Goal: Information Seeking & Learning: Check status

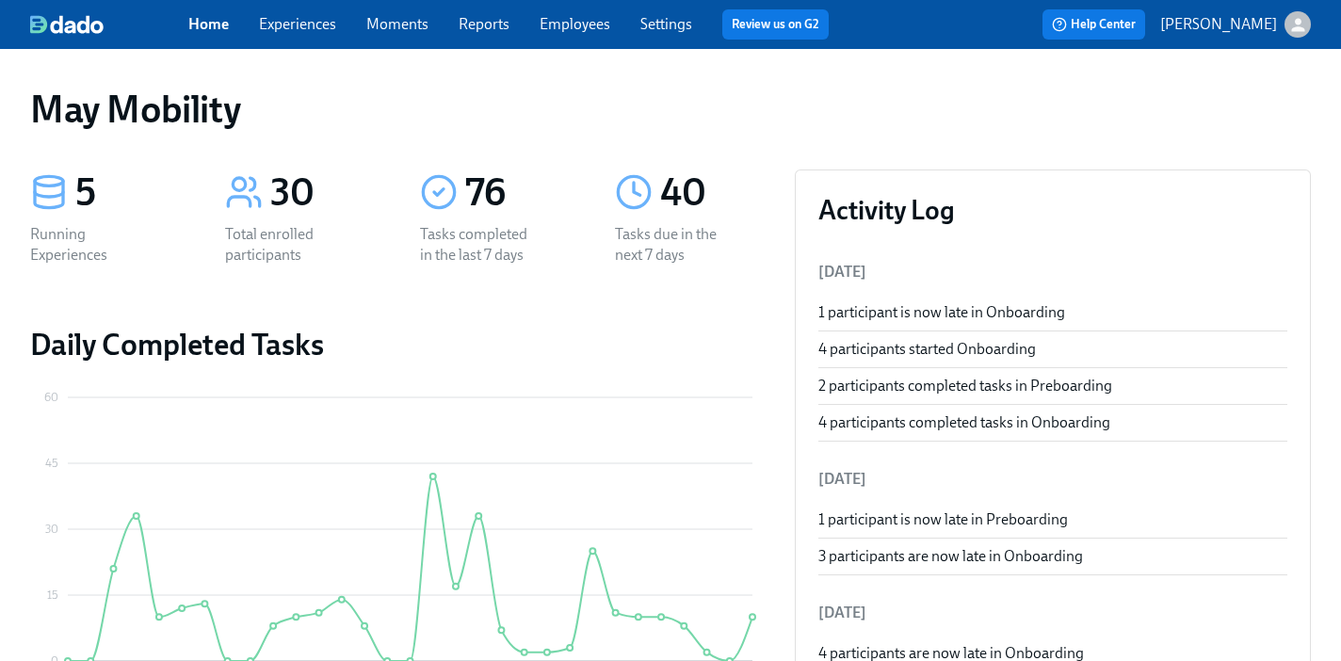
click at [271, 28] on link "Experiences" at bounding box center [297, 24] width 77 height 18
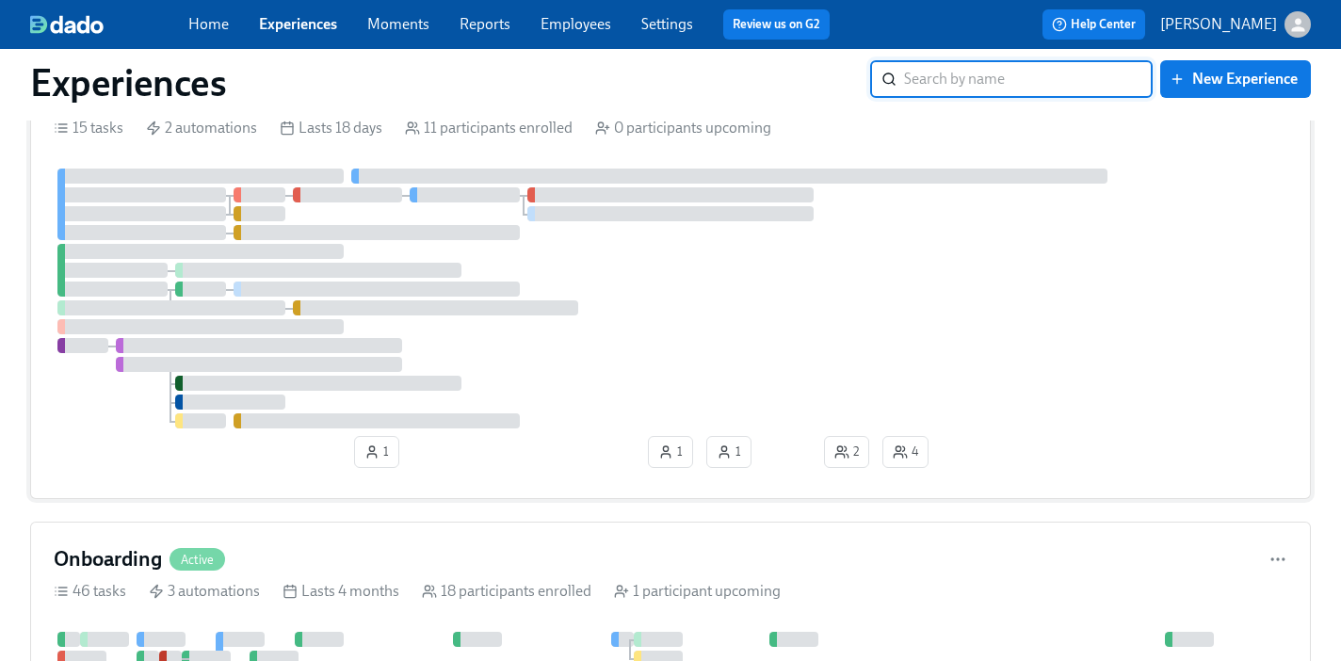
scroll to position [83, 0]
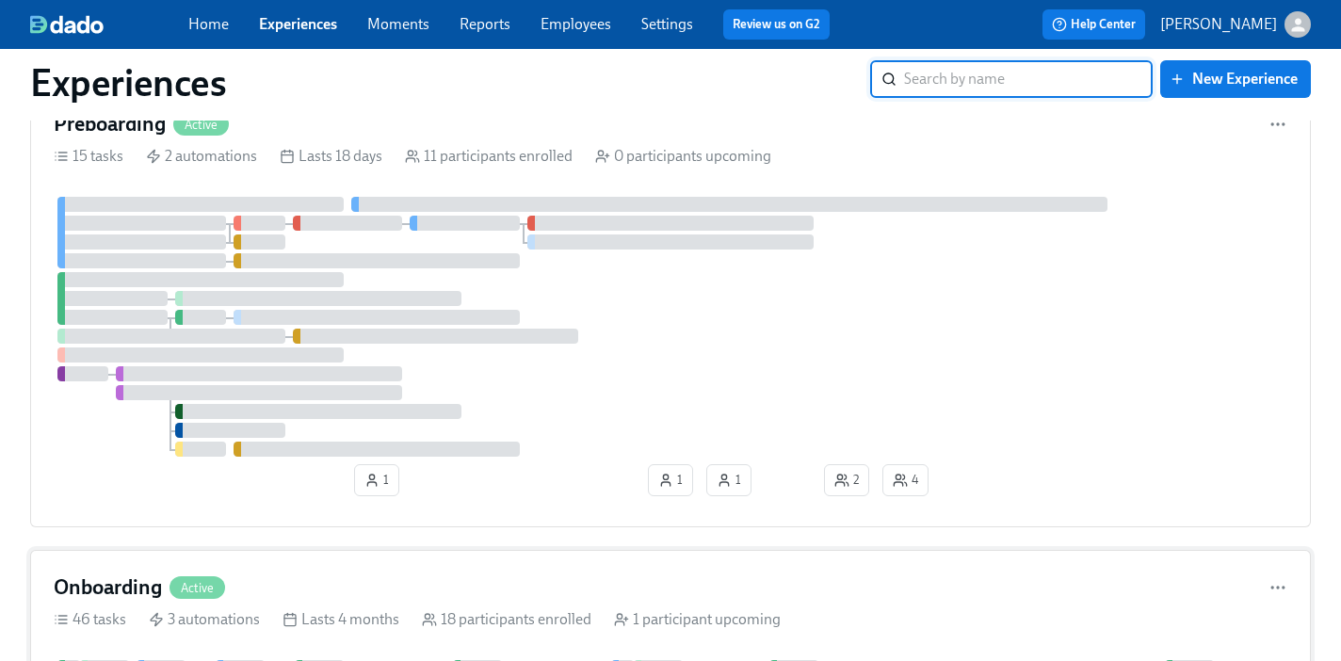
click at [123, 577] on h4 "Onboarding" at bounding box center [108, 587] width 108 height 28
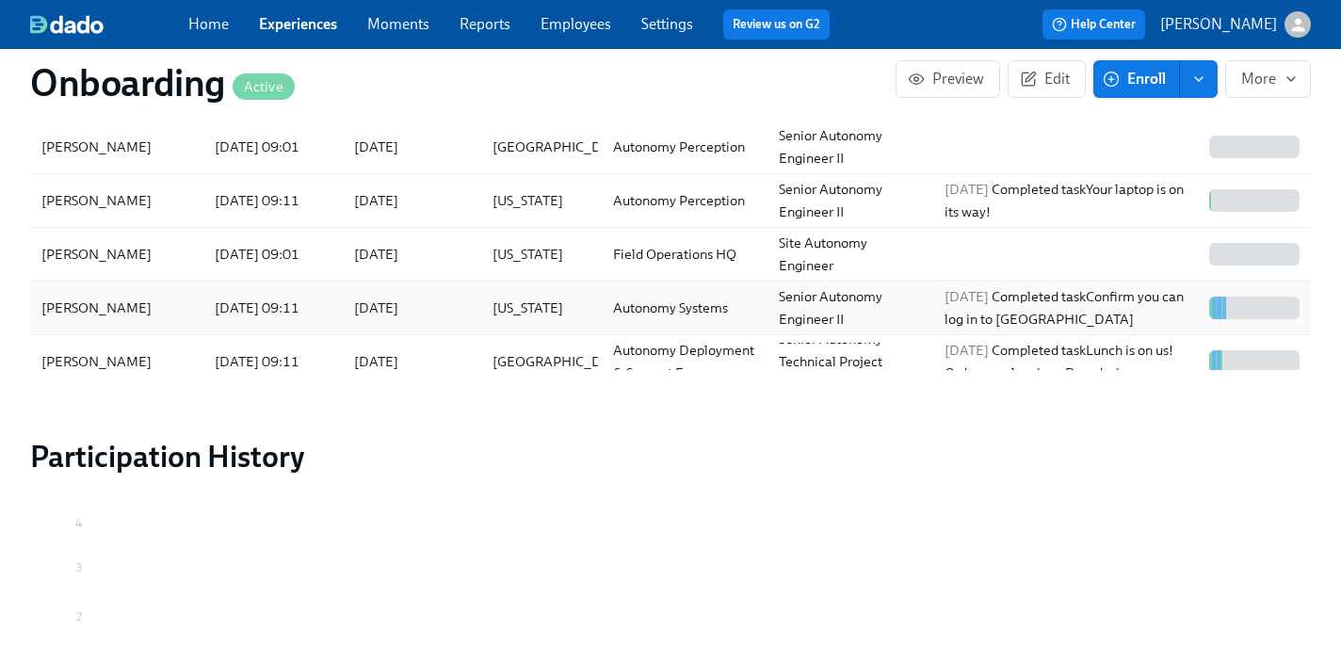
click at [146, 289] on div "[PERSON_NAME]" at bounding box center [117, 308] width 166 height 38
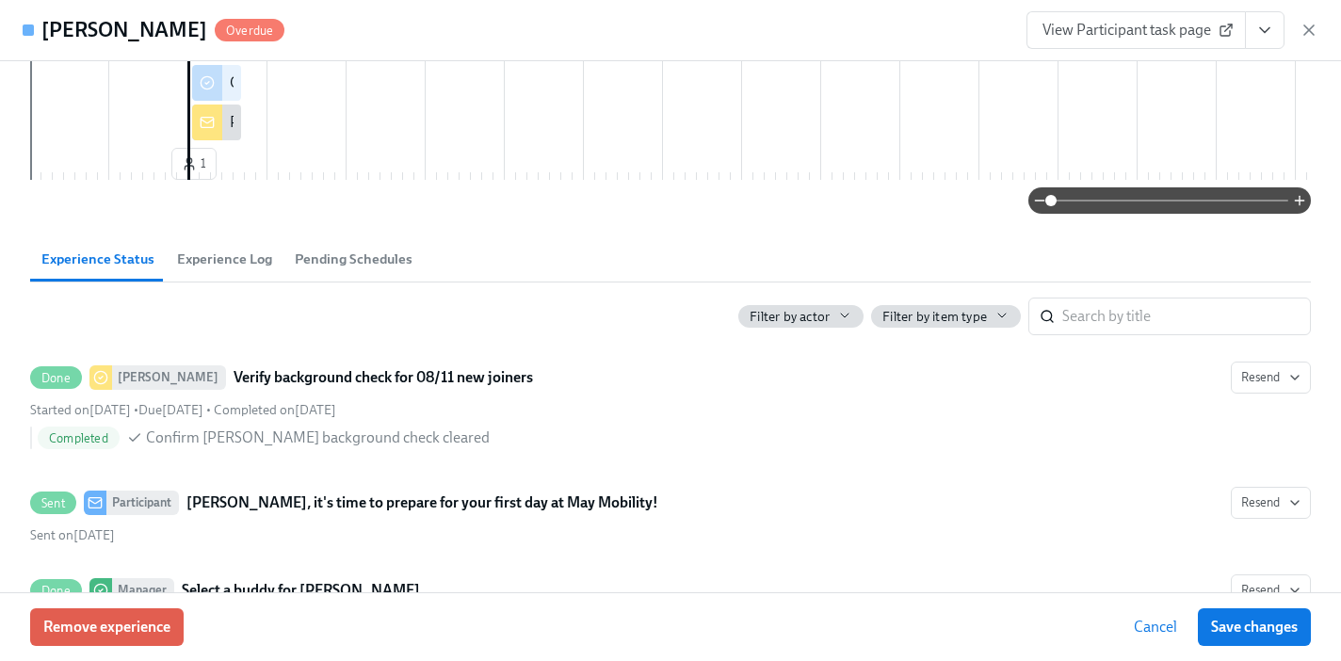
scroll to position [994, 0]
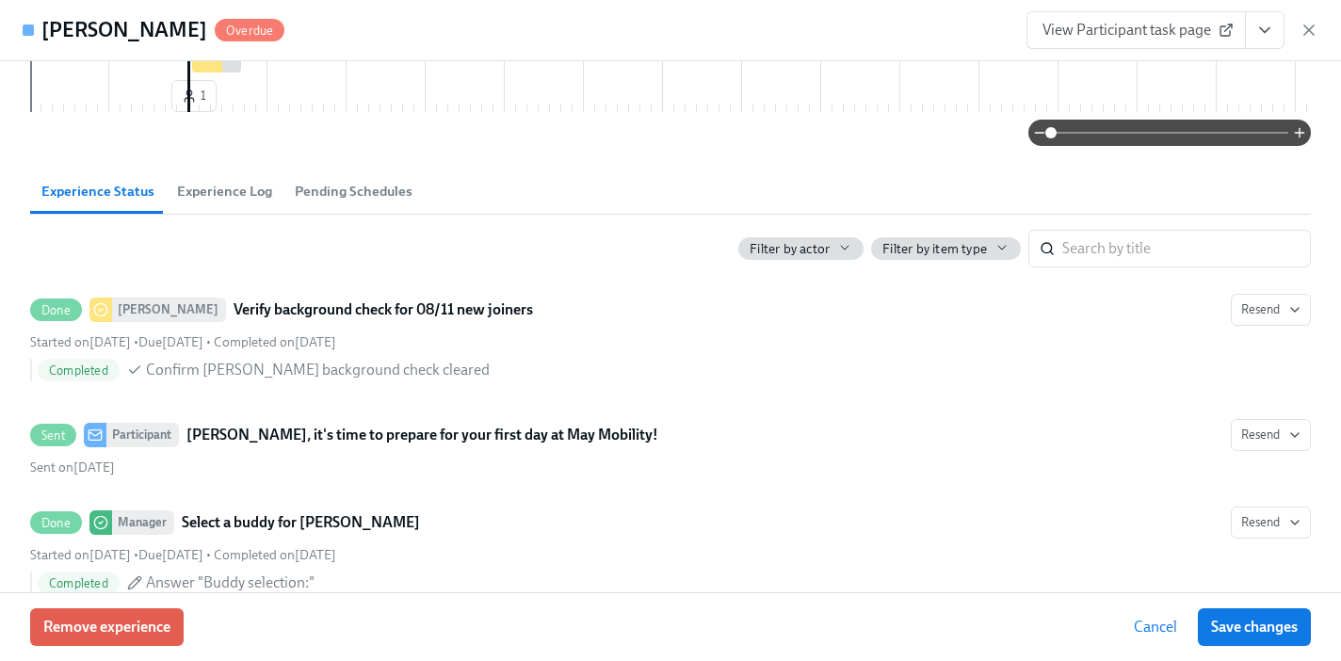
click at [813, 258] on span "Filter by actor" at bounding box center [789, 249] width 80 height 18
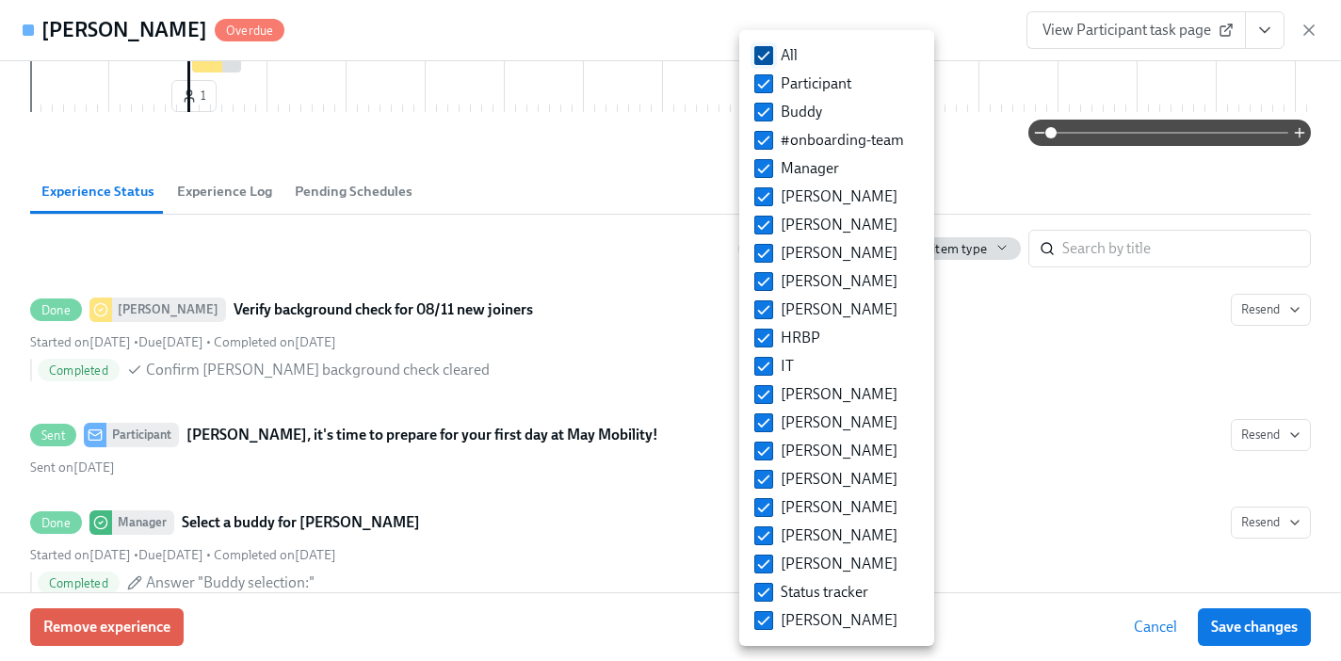
click at [770, 58] on input "All" at bounding box center [763, 55] width 17 height 17
checkbox input "false"
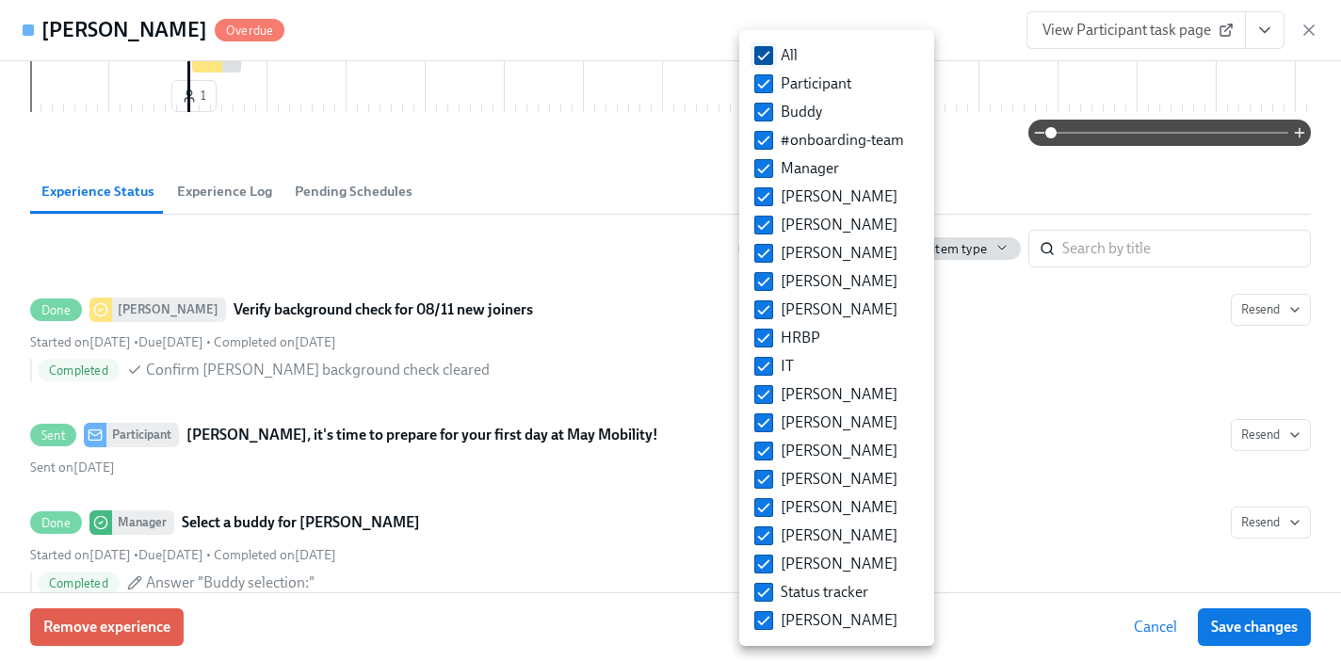
checkbox input "false"
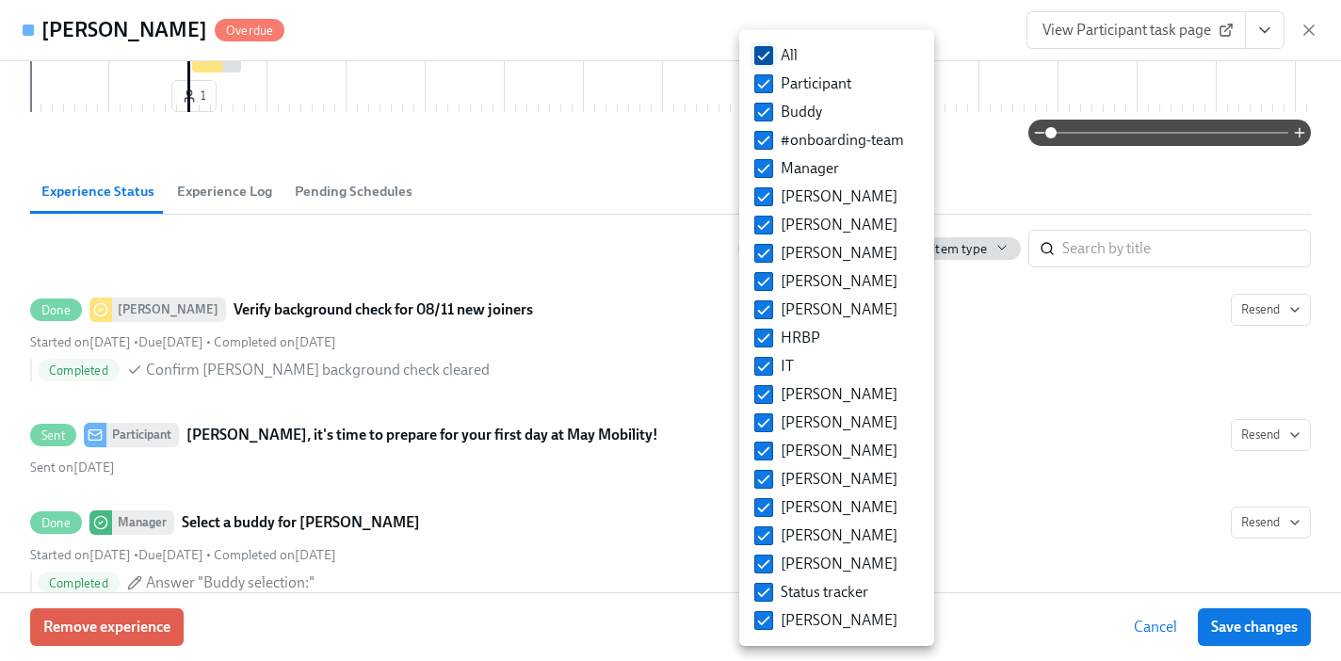
checkbox input "false"
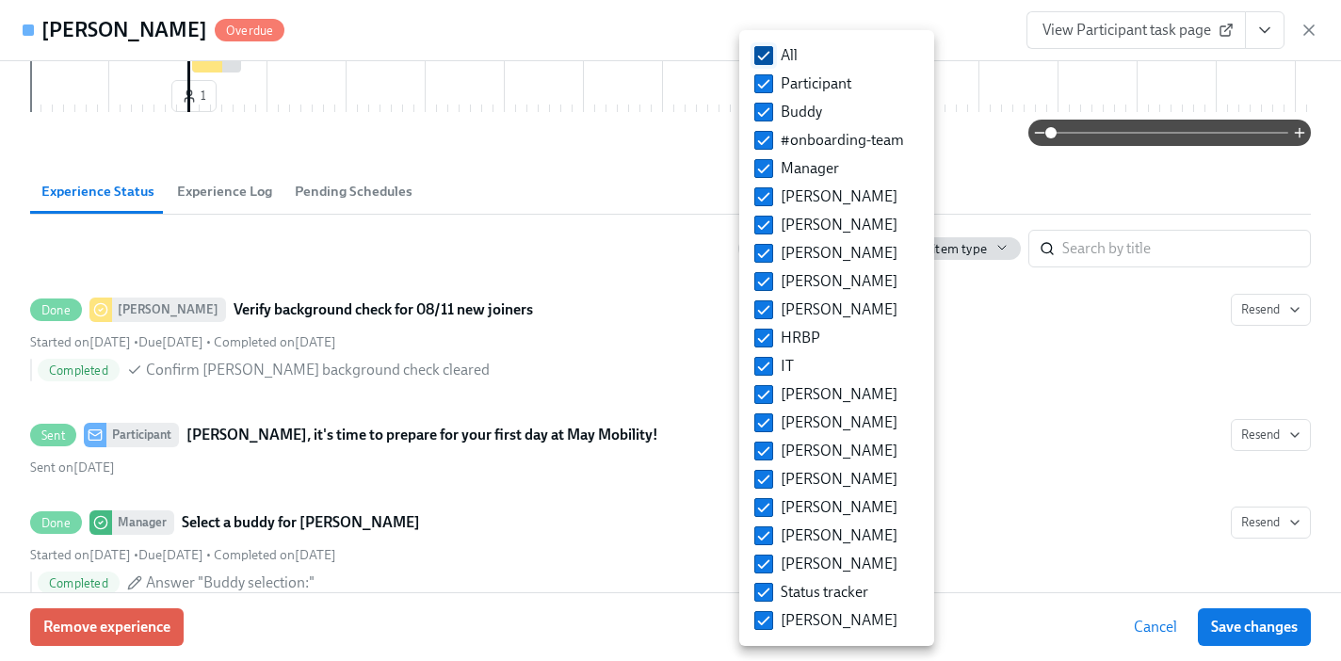
checkbox input "false"
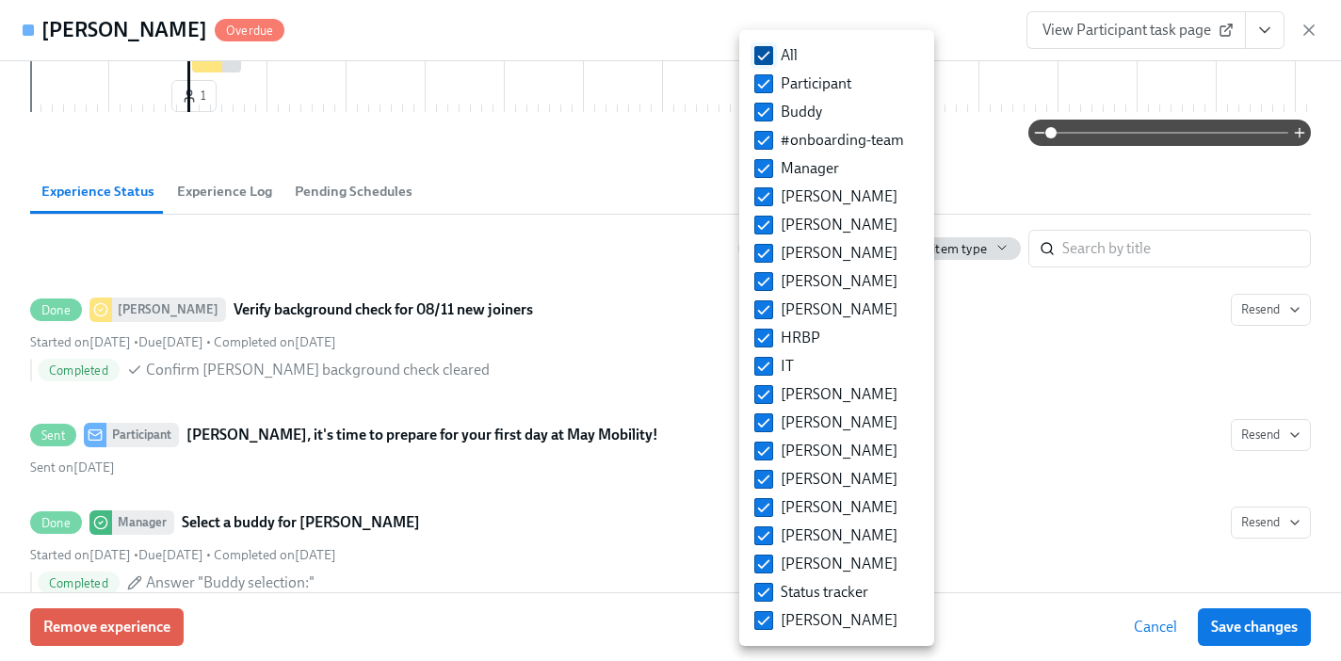
checkbox input "false"
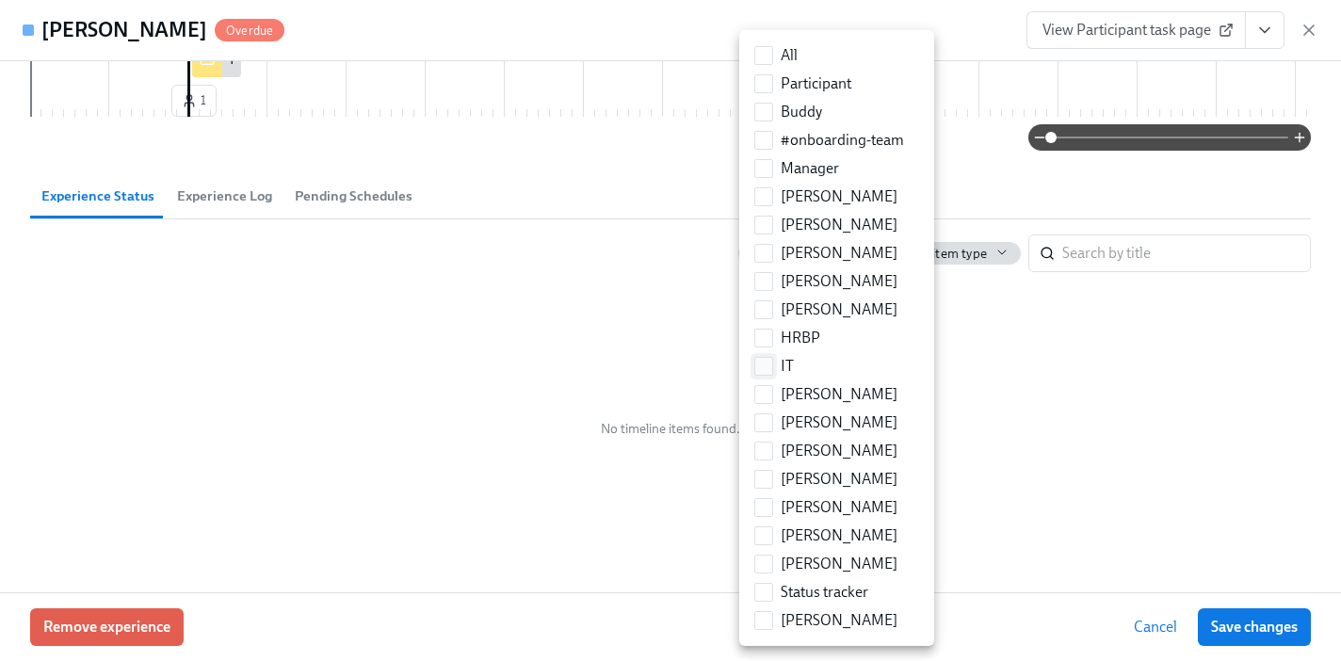
click at [776, 368] on label "IT" at bounding box center [774, 366] width 55 height 28
click at [772, 368] on input "IT" at bounding box center [763, 366] width 17 height 17
checkbox input "true"
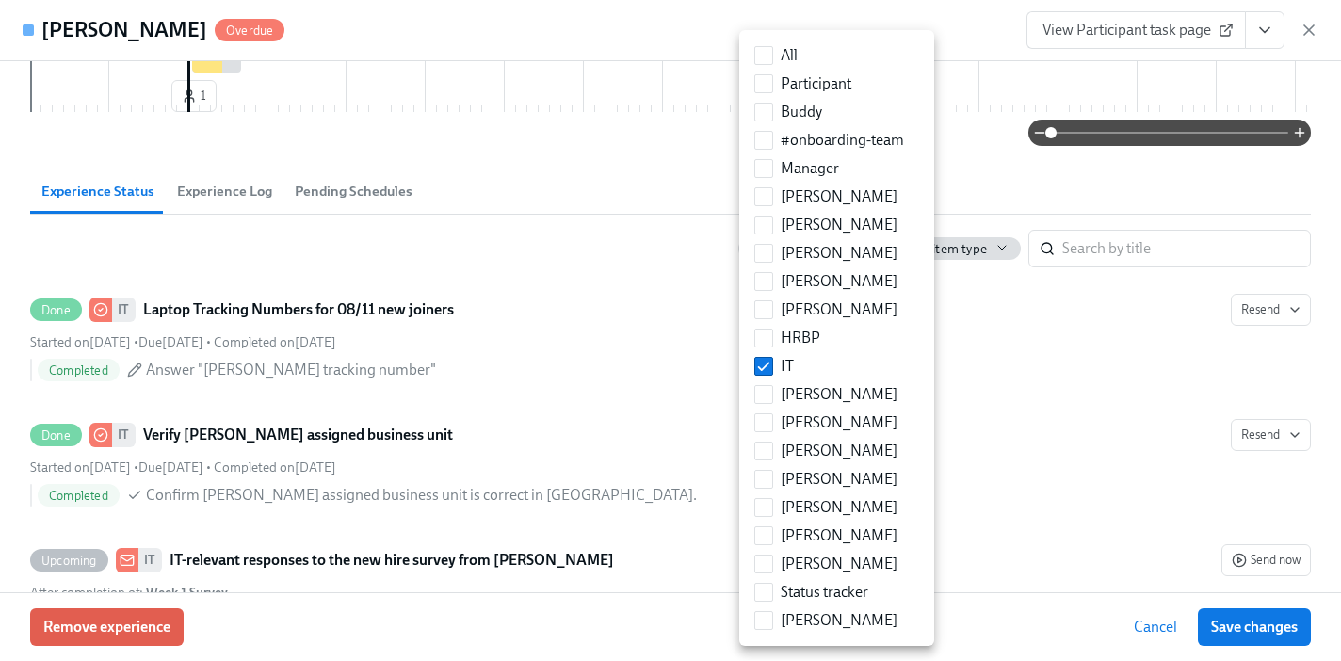
click at [536, 348] on div at bounding box center [670, 330] width 1341 height 661
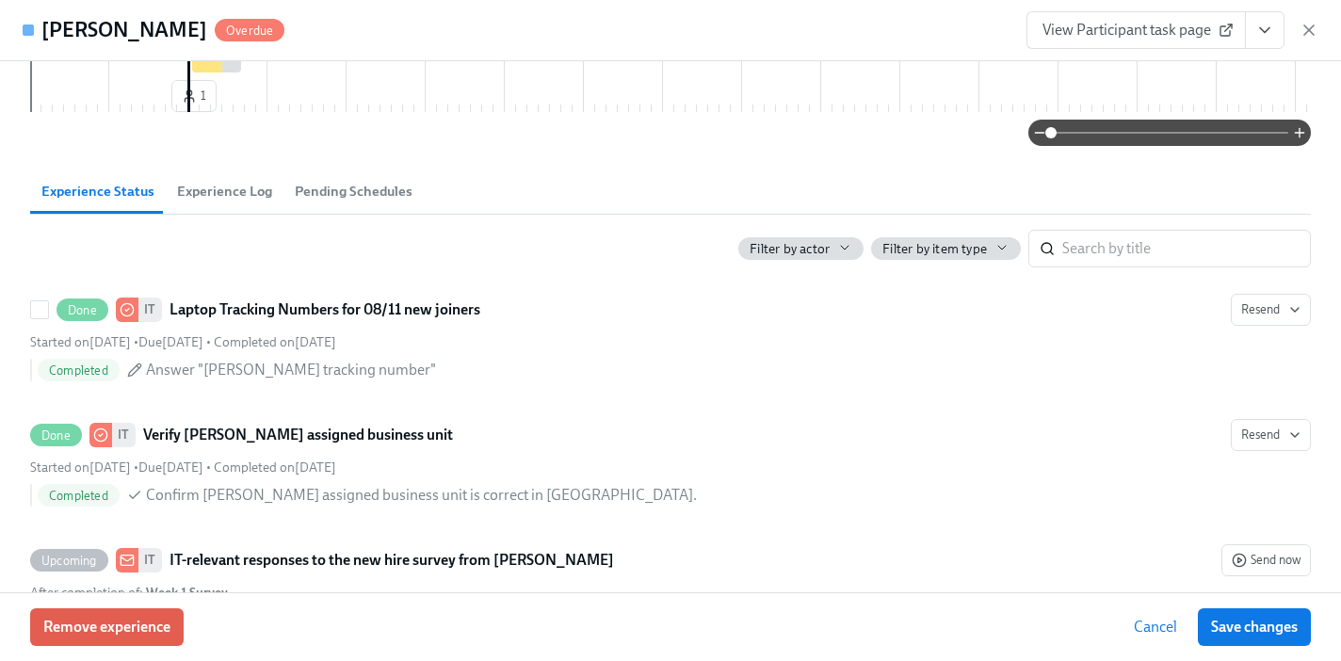
scroll to position [1066, 0]
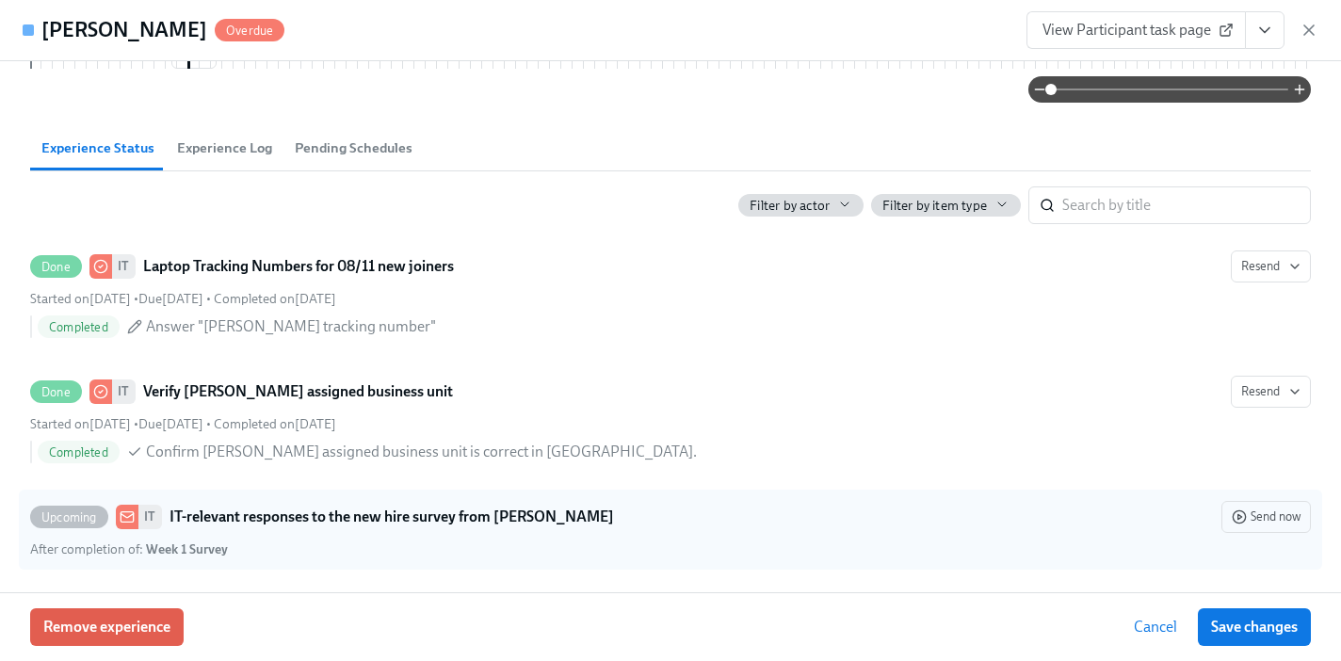
click at [534, 545] on div "After completion of : Week 1 Survey" at bounding box center [670, 549] width 1280 height 18
click at [48, 525] on input "Upcoming IT IT-relevant responses to the new hire survey from [PERSON_NAME] Sen…" at bounding box center [39, 516] width 17 height 17
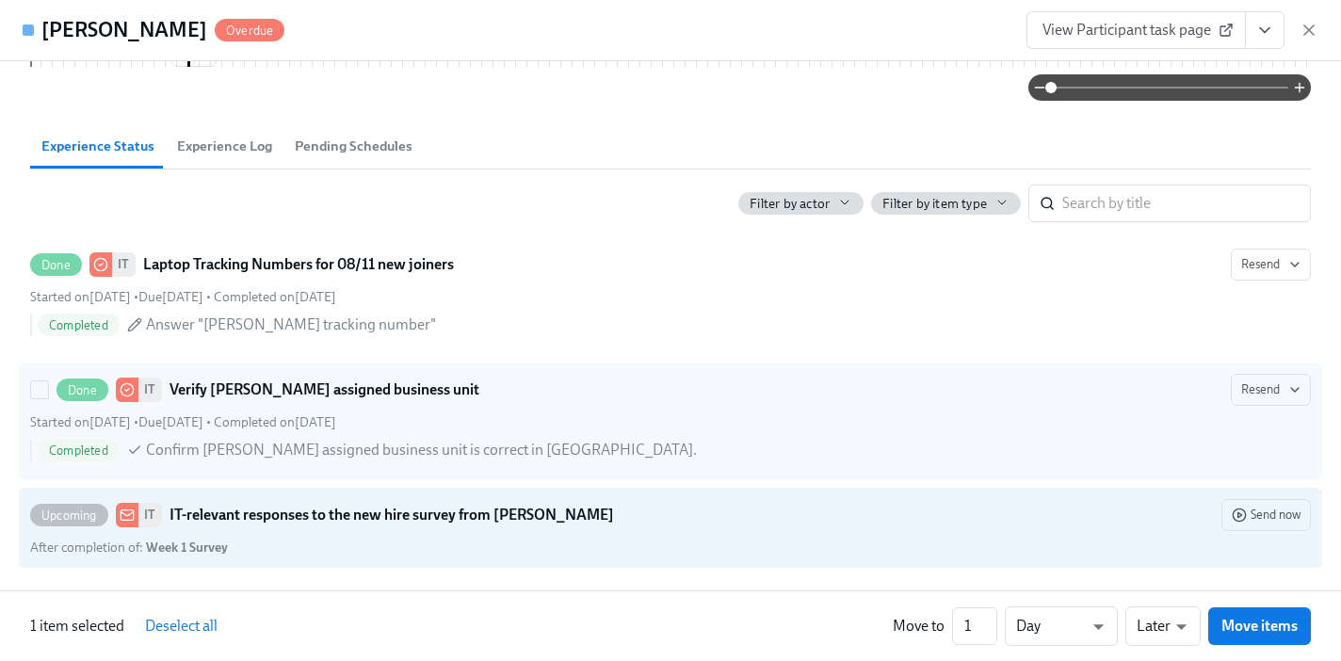
scroll to position [1068, 0]
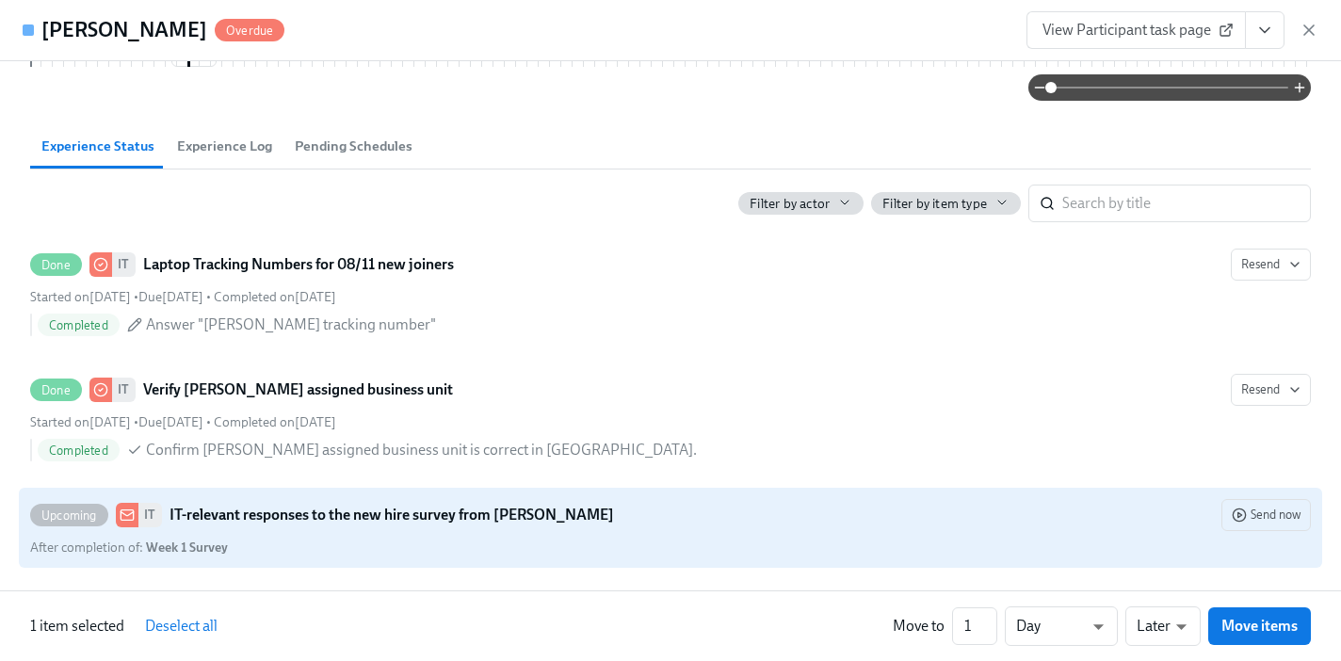
click at [863, 531] on div "Upcoming IT IT-relevant responses to the new hire survey from [PERSON_NAME] Sen…" at bounding box center [670, 527] width 1280 height 57
click at [48, 523] on input "Upcoming IT IT-relevant responses to the new hire survey from [PERSON_NAME] Sen…" at bounding box center [39, 515] width 17 height 17
checkbox input "false"
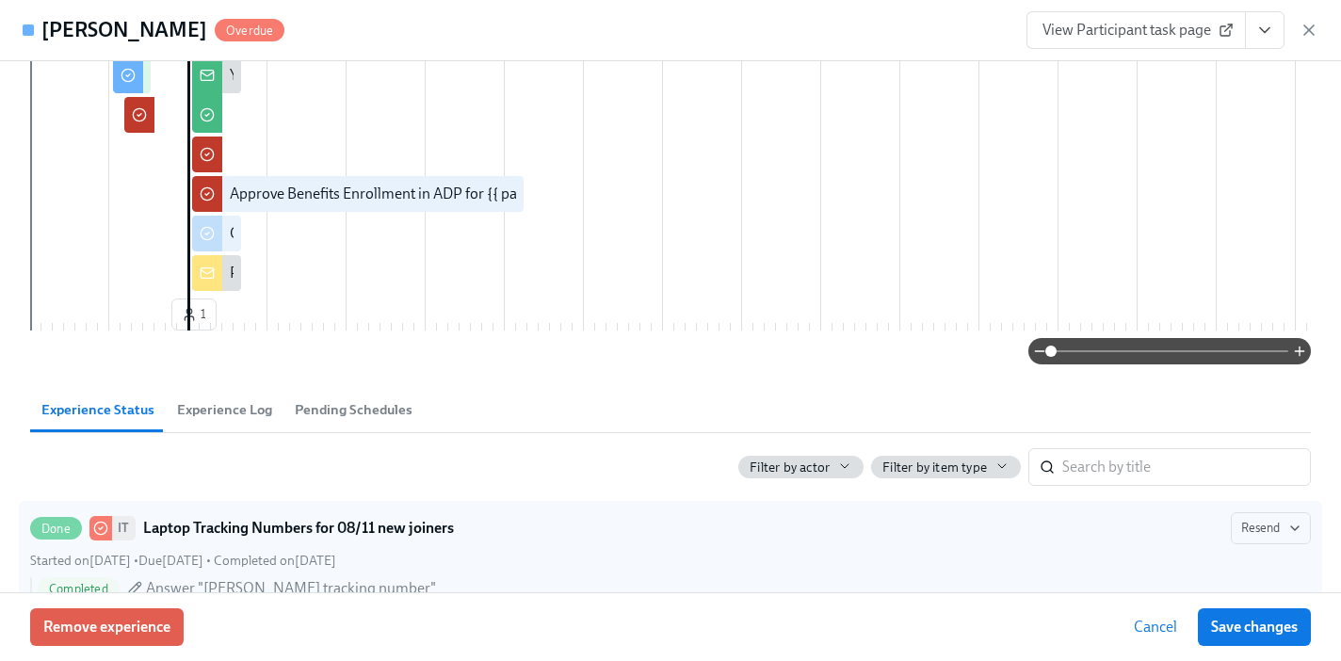
scroll to position [0, 0]
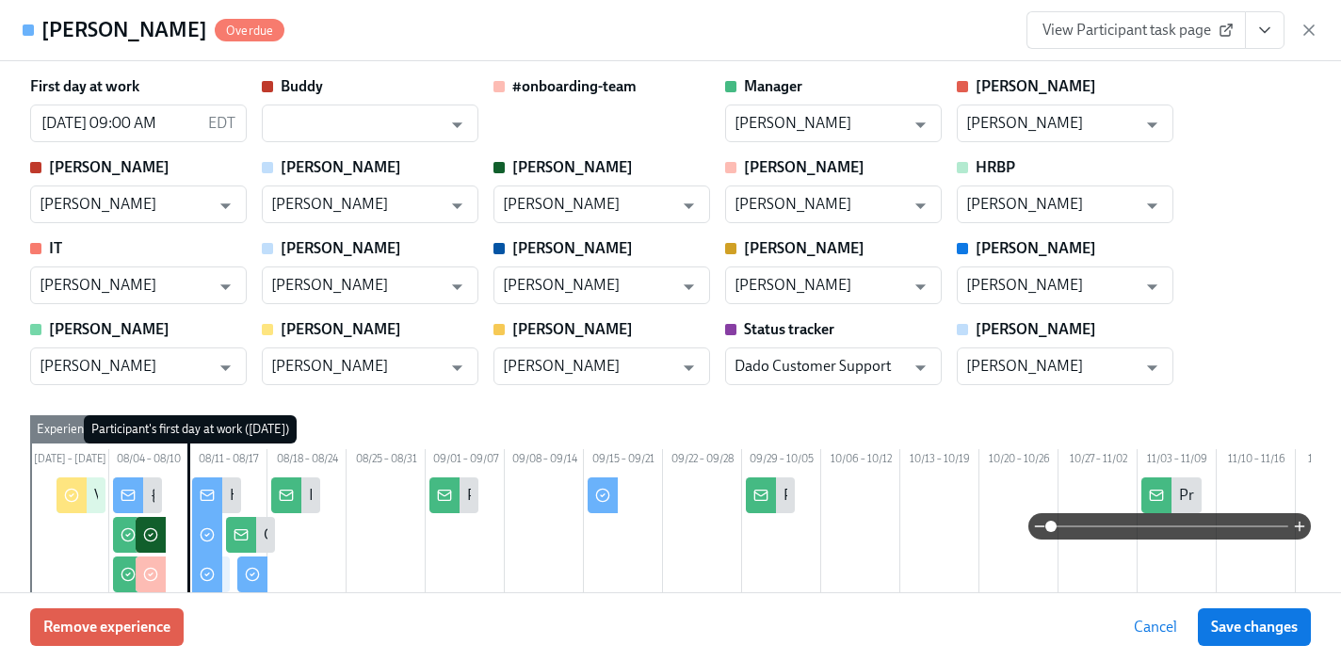
click at [1146, 37] on span "View Participant task page" at bounding box center [1135, 30] width 187 height 19
click at [1309, 24] on icon "button" at bounding box center [1308, 30] width 19 height 19
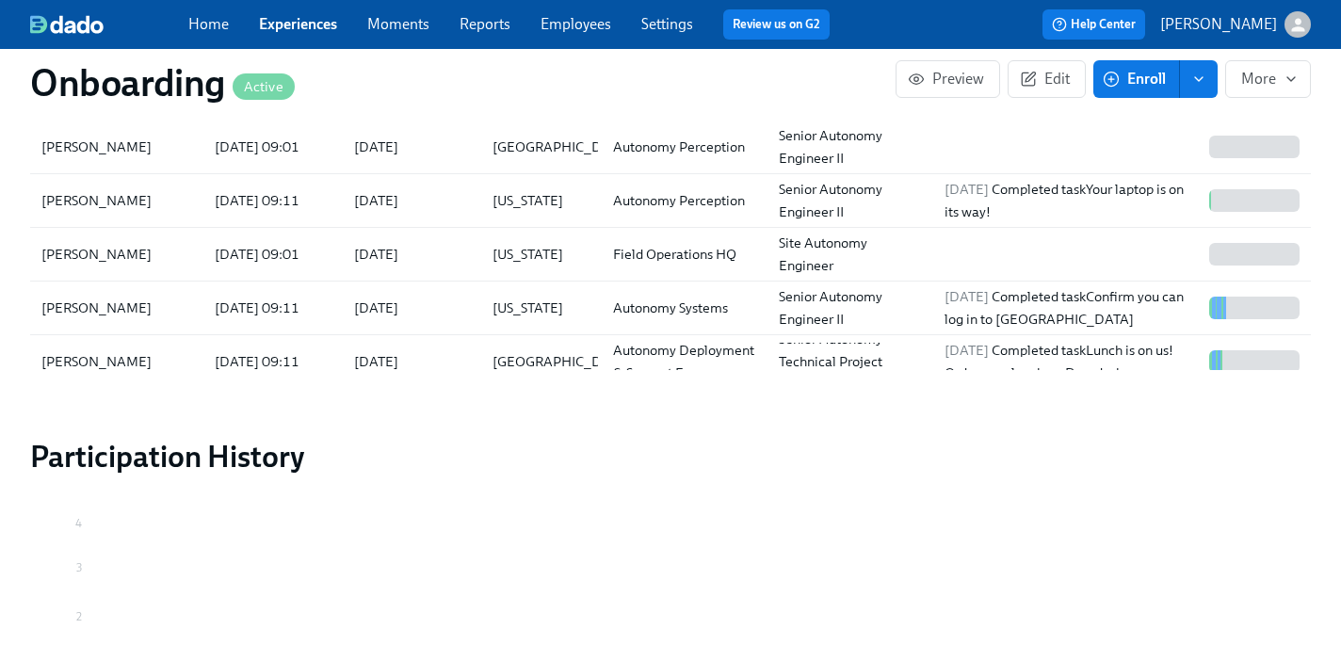
click at [268, 27] on link "Experiences" at bounding box center [298, 24] width 78 height 18
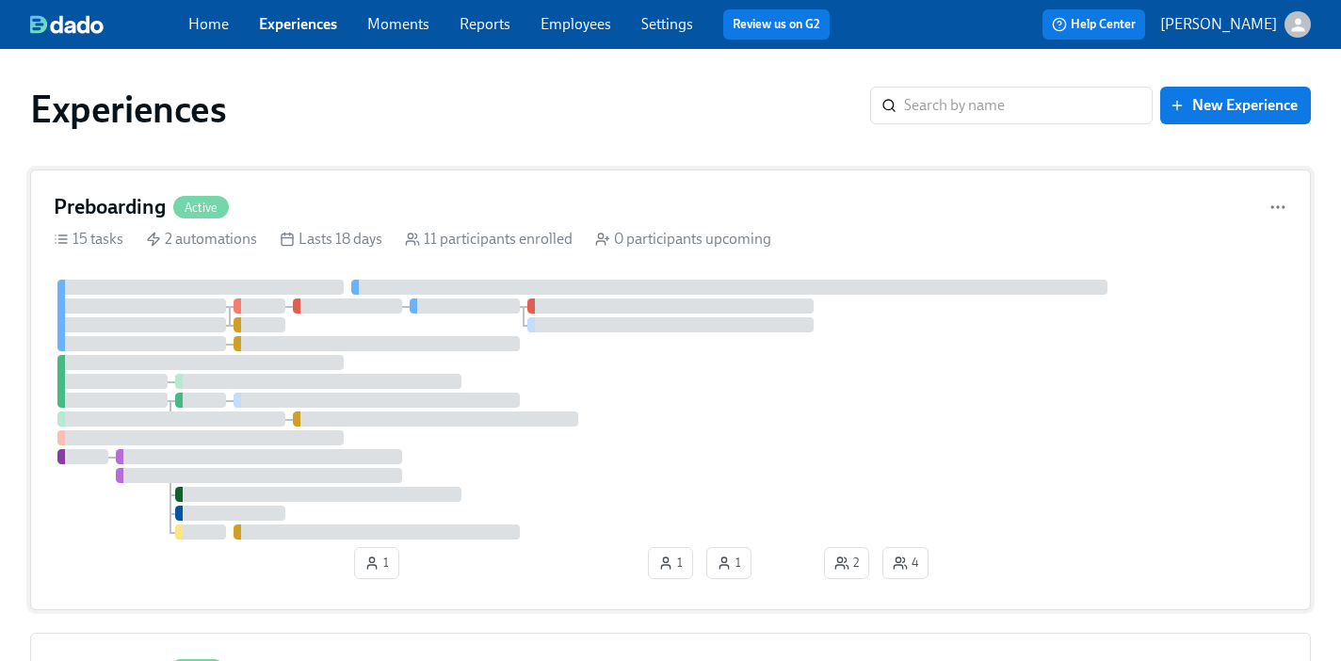
click at [95, 220] on div "Preboarding Active 15 tasks 2 automations Lasts 18 days 11 participants enrolle…" at bounding box center [670, 389] width 1280 height 441
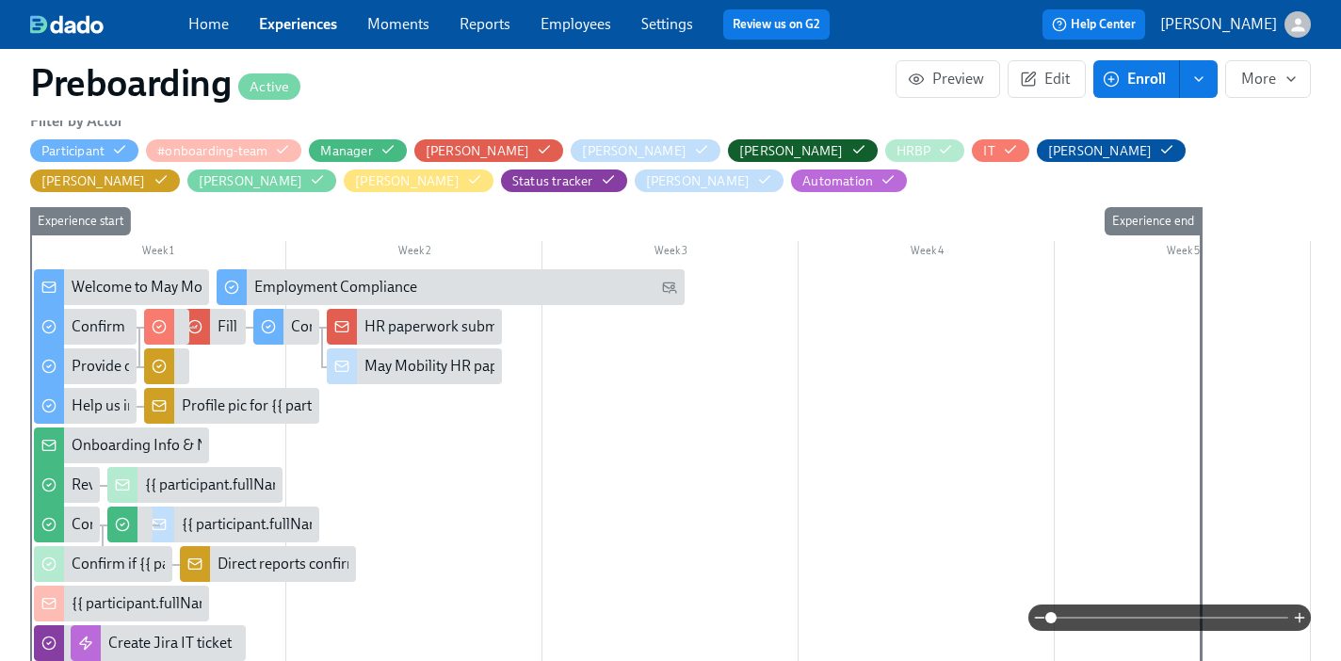
scroll to position [517, 0]
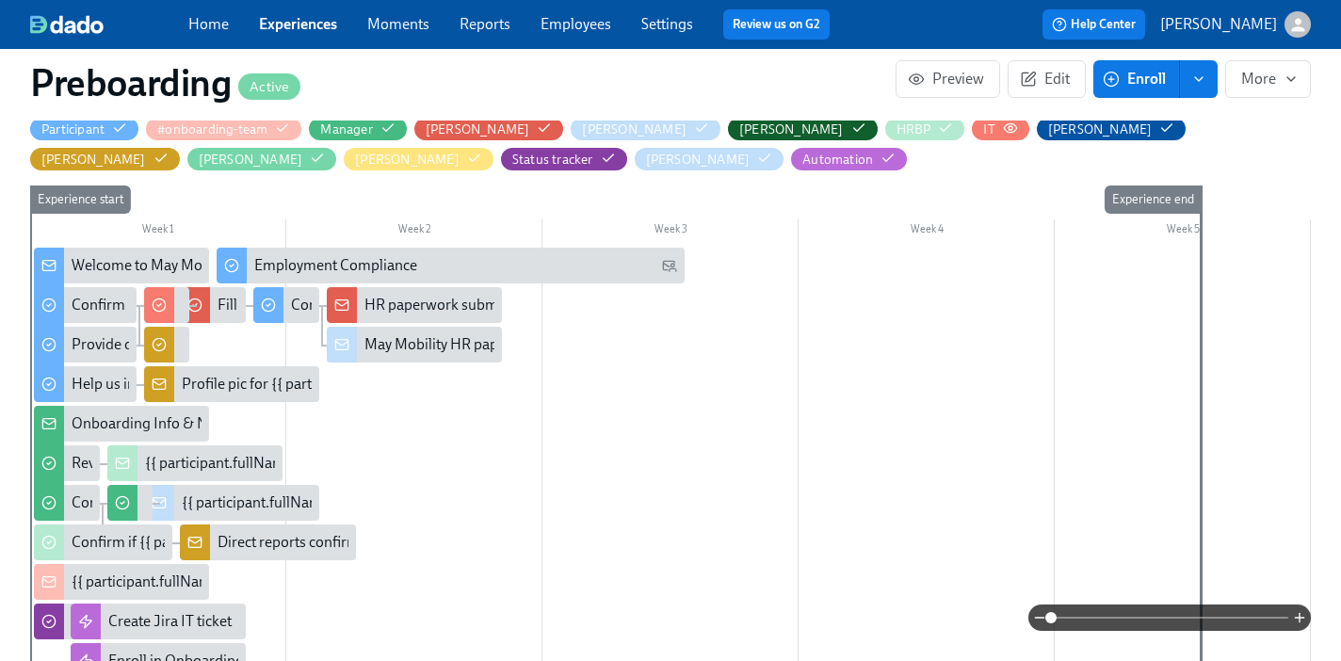
click at [1008, 127] on circle "button" at bounding box center [1010, 128] width 4 height 4
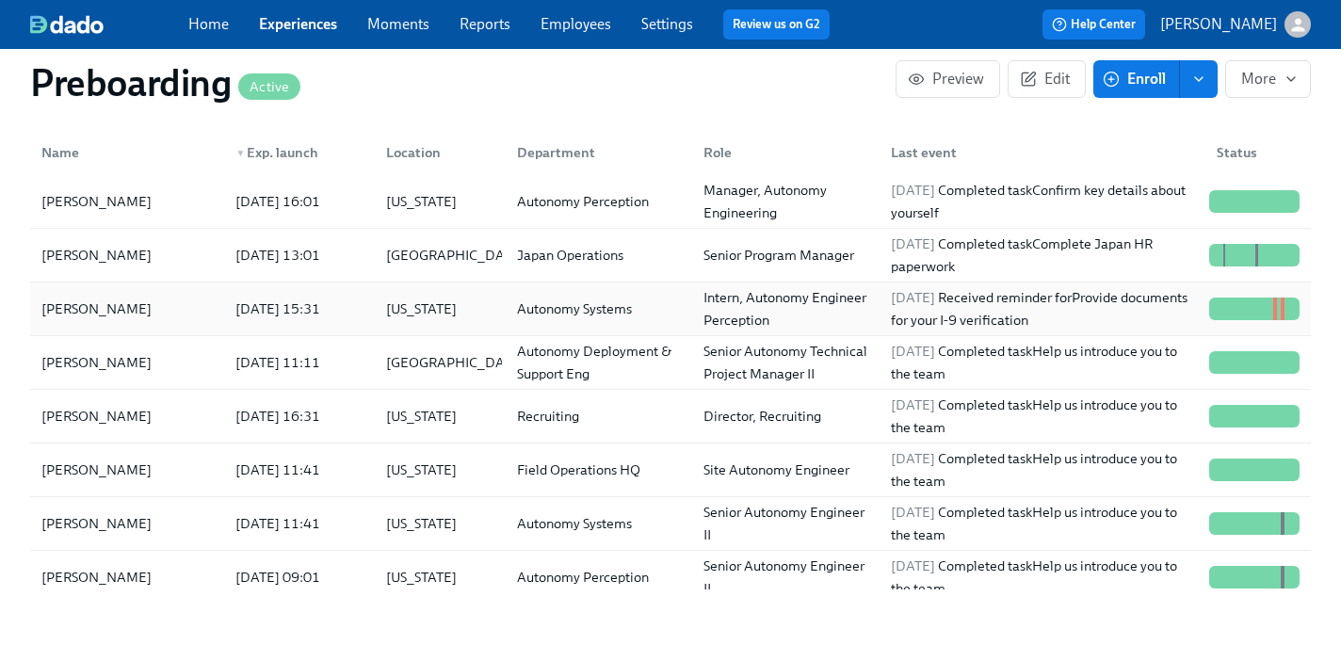
scroll to position [179, 0]
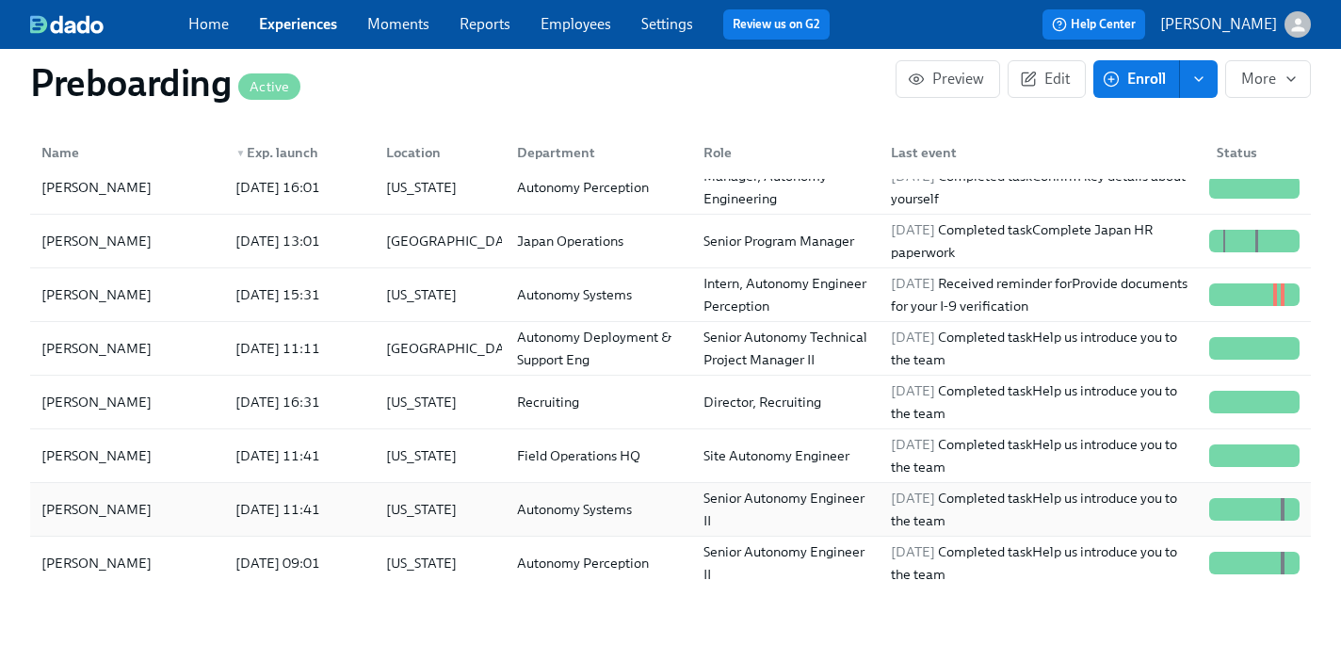
click at [159, 507] on div "[PERSON_NAME]" at bounding box center [127, 510] width 186 height 38
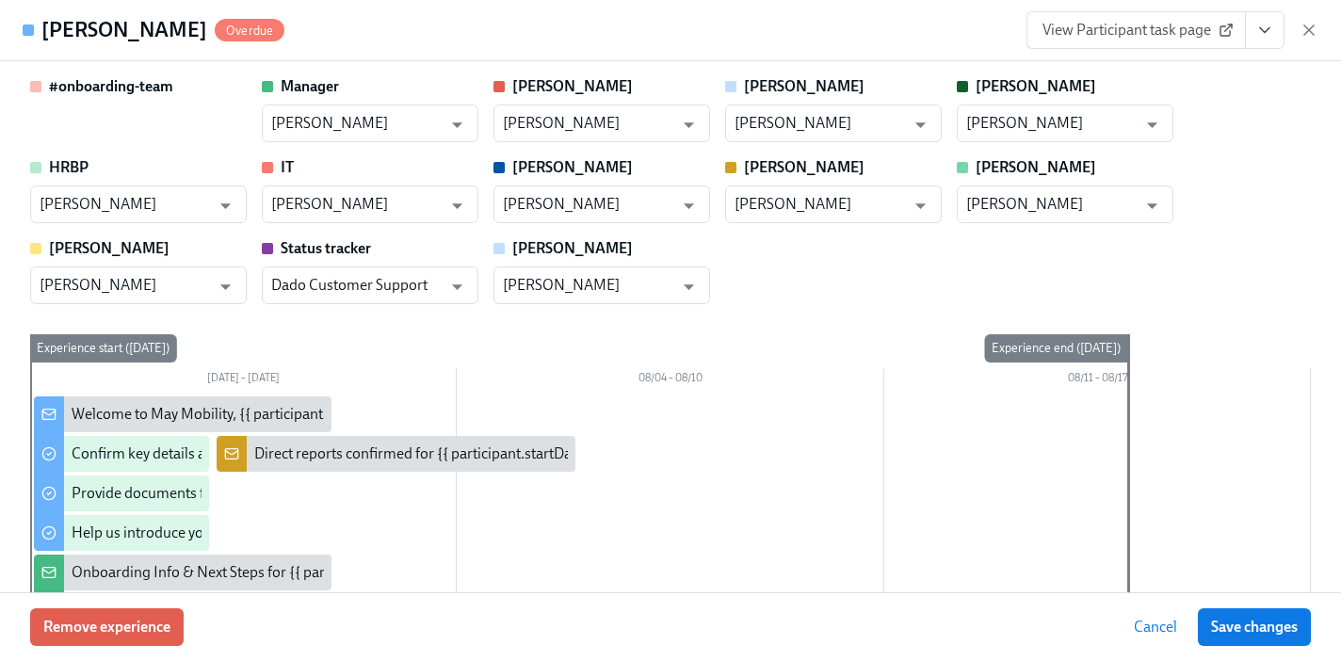
click at [1262, 31] on icon "View task page" at bounding box center [1264, 30] width 19 height 19
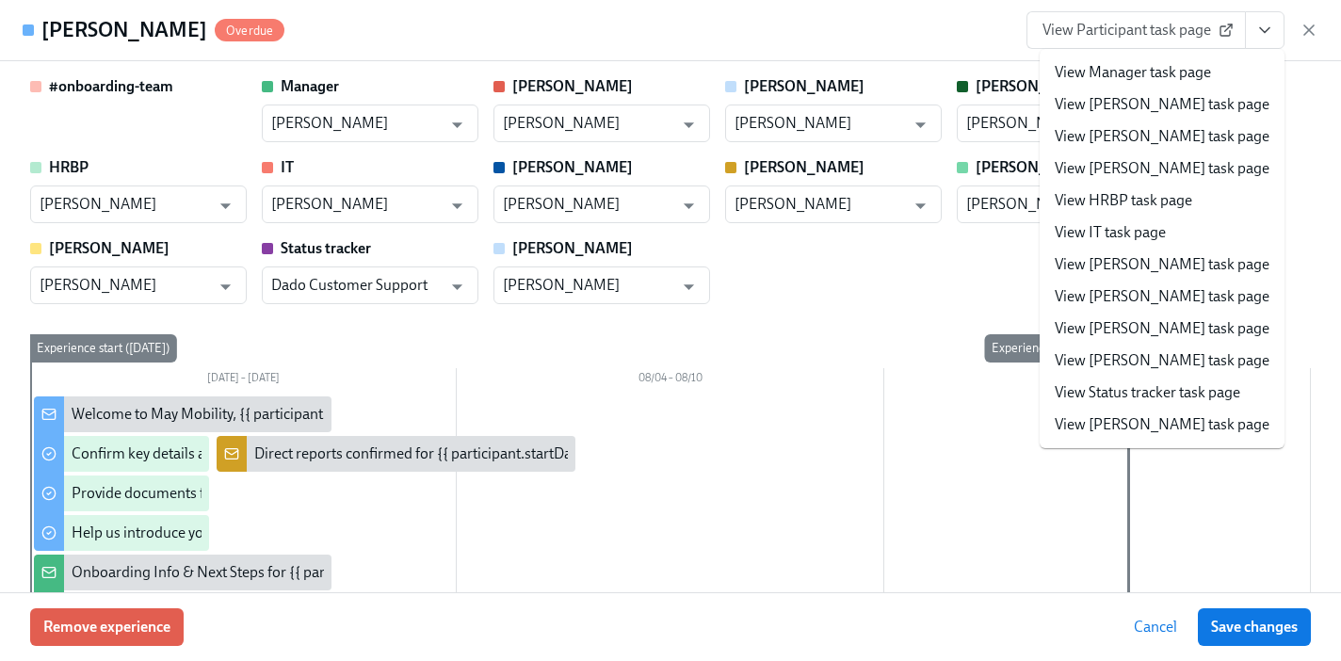
click at [1169, 227] on li "View IT task page" at bounding box center [1161, 233] width 245 height 32
click at [1103, 233] on link "View IT task page" at bounding box center [1109, 232] width 111 height 21
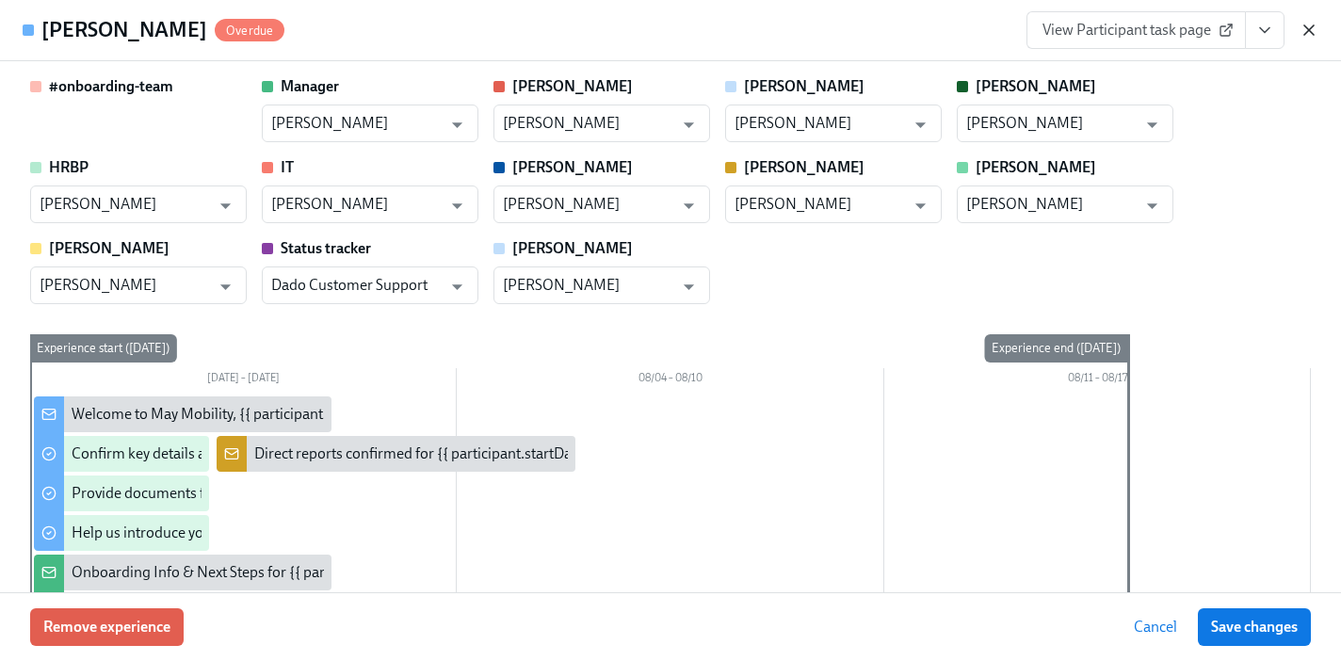
click at [1306, 24] on icon "button" at bounding box center [1308, 30] width 19 height 19
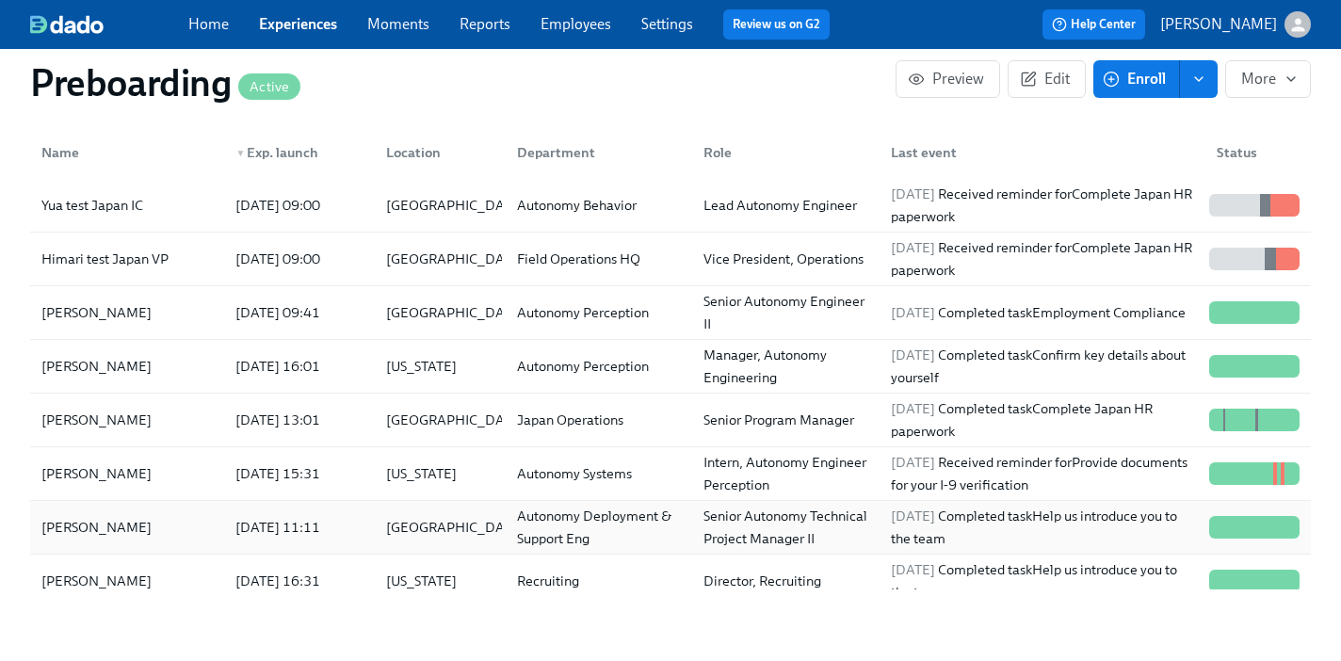
click at [153, 533] on div "[PERSON_NAME]" at bounding box center [127, 527] width 186 height 38
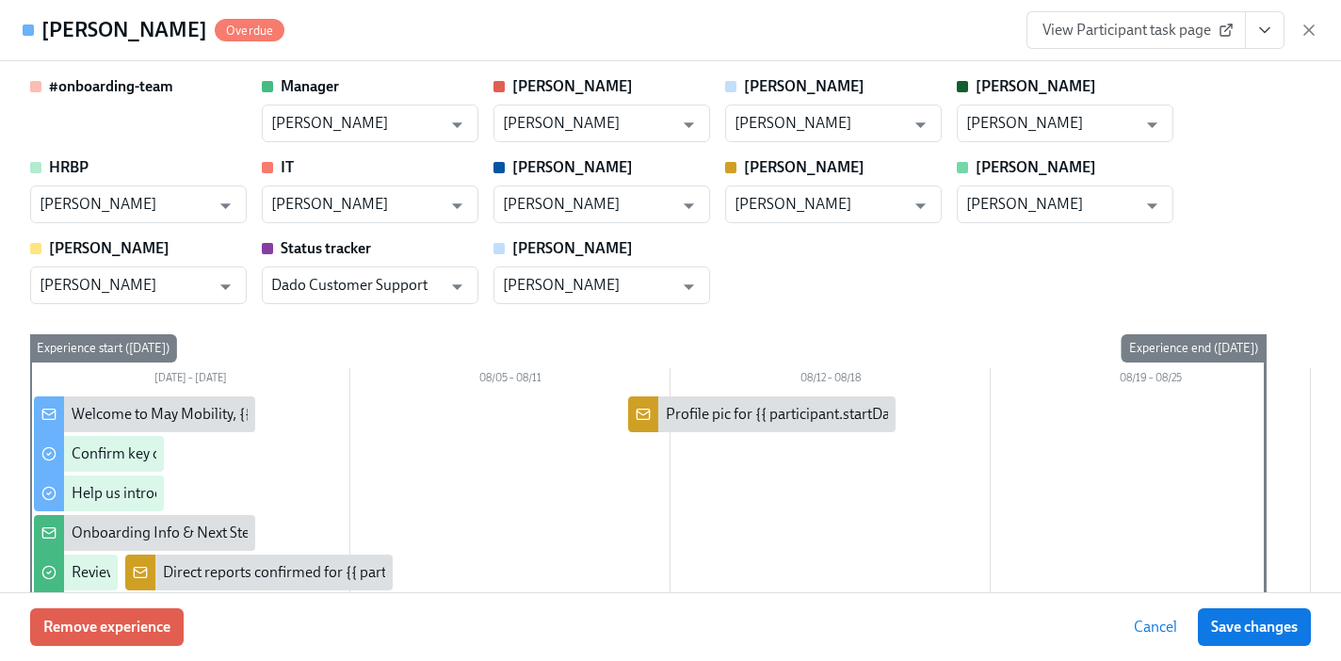
click at [1264, 26] on icon "View task page" at bounding box center [1264, 30] width 19 height 19
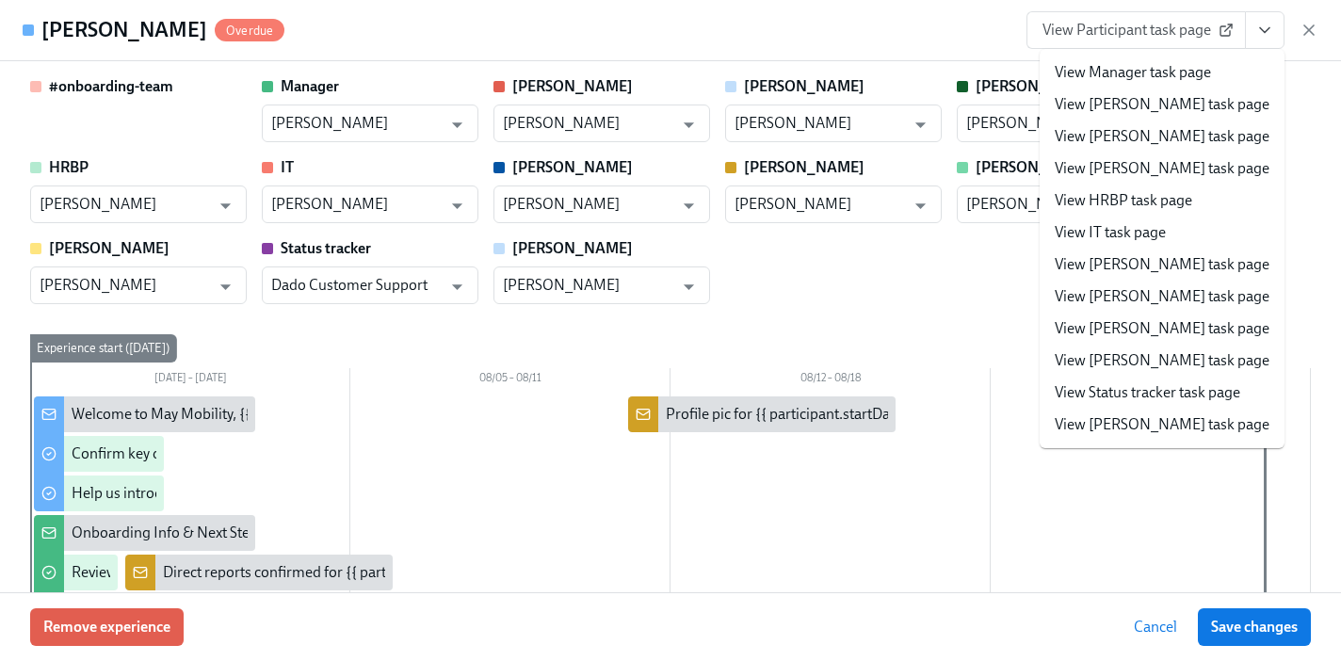
click at [1138, 238] on link "View IT task page" at bounding box center [1109, 232] width 111 height 21
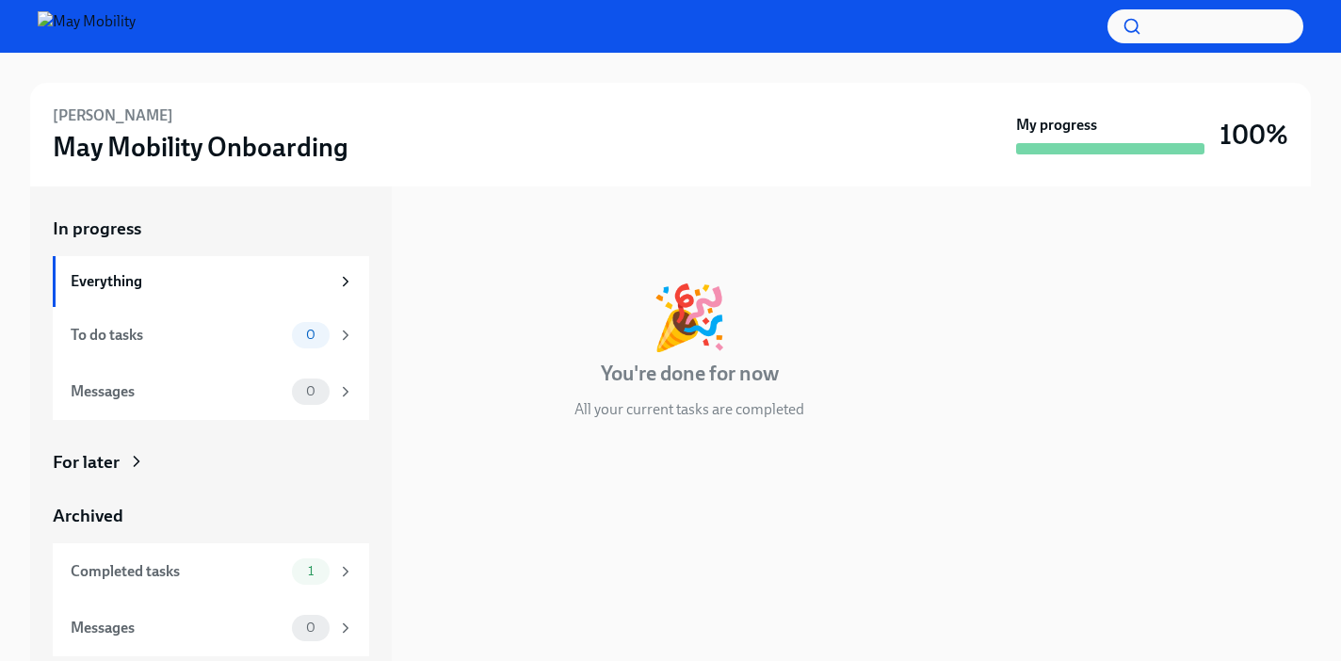
click at [223, 477] on div "In progress Everything To do tasks 0 Messages 0 For later Archived Completed ta…" at bounding box center [211, 437] width 316 height 440
click at [110, 461] on div "For later" at bounding box center [86, 462] width 67 height 24
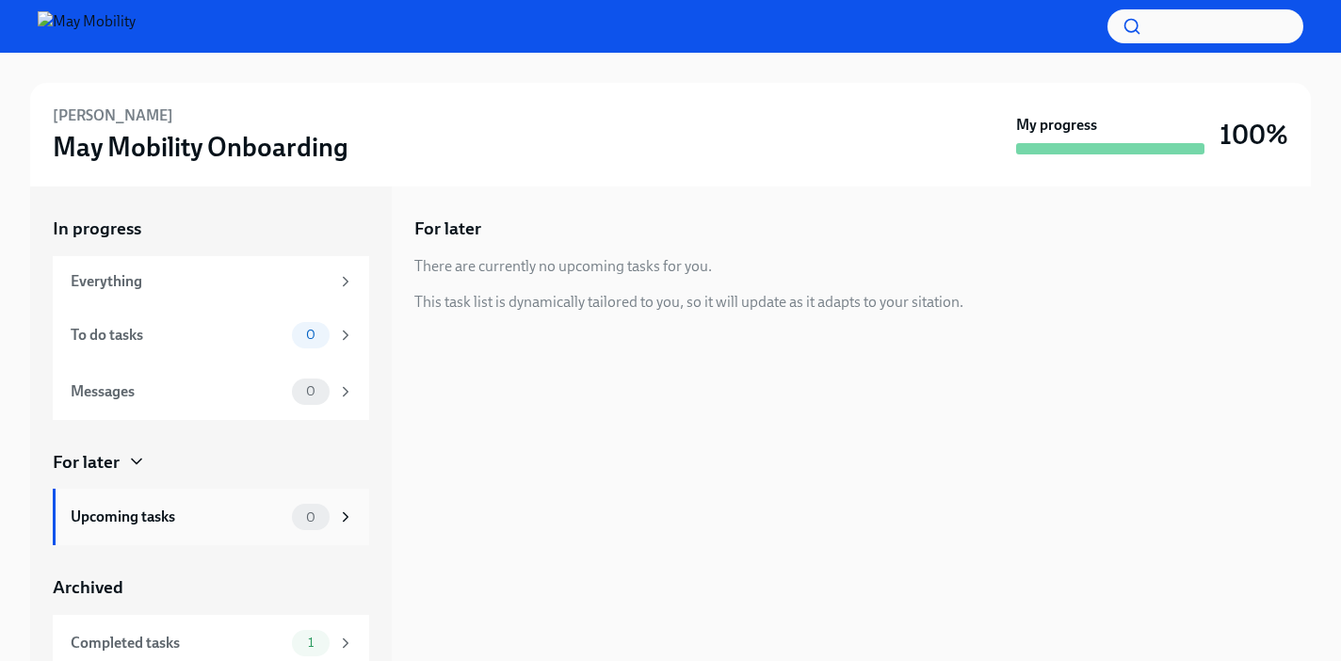
click at [159, 521] on div "Upcoming tasks" at bounding box center [178, 517] width 214 height 21
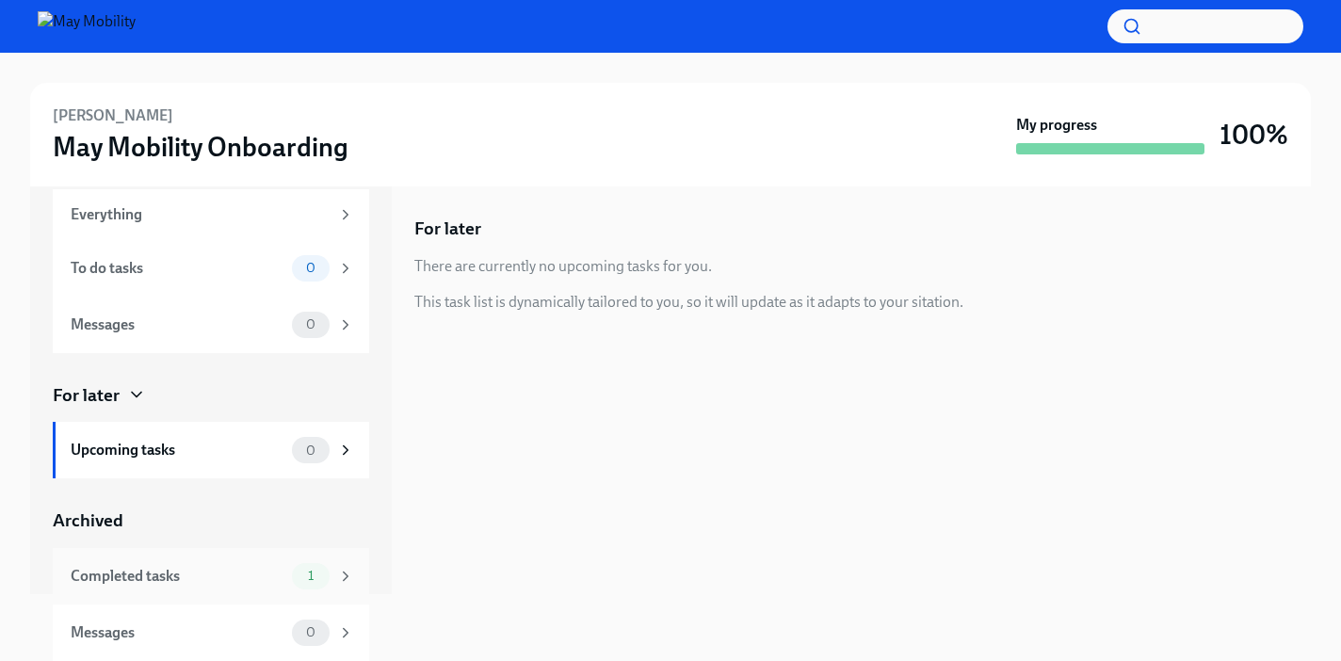
click at [207, 567] on div "Completed tasks" at bounding box center [178, 576] width 214 height 21
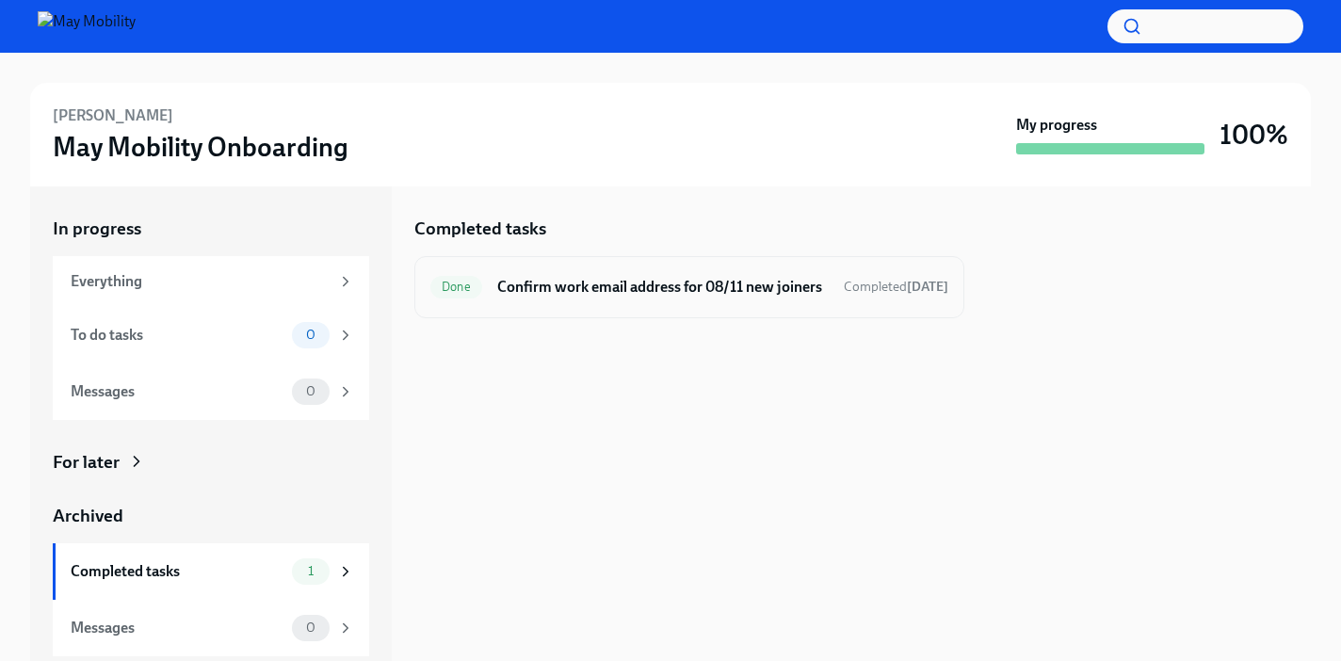
click at [753, 298] on h6 "Confirm work email address for 08/11 new joiners" at bounding box center [662, 287] width 331 height 21
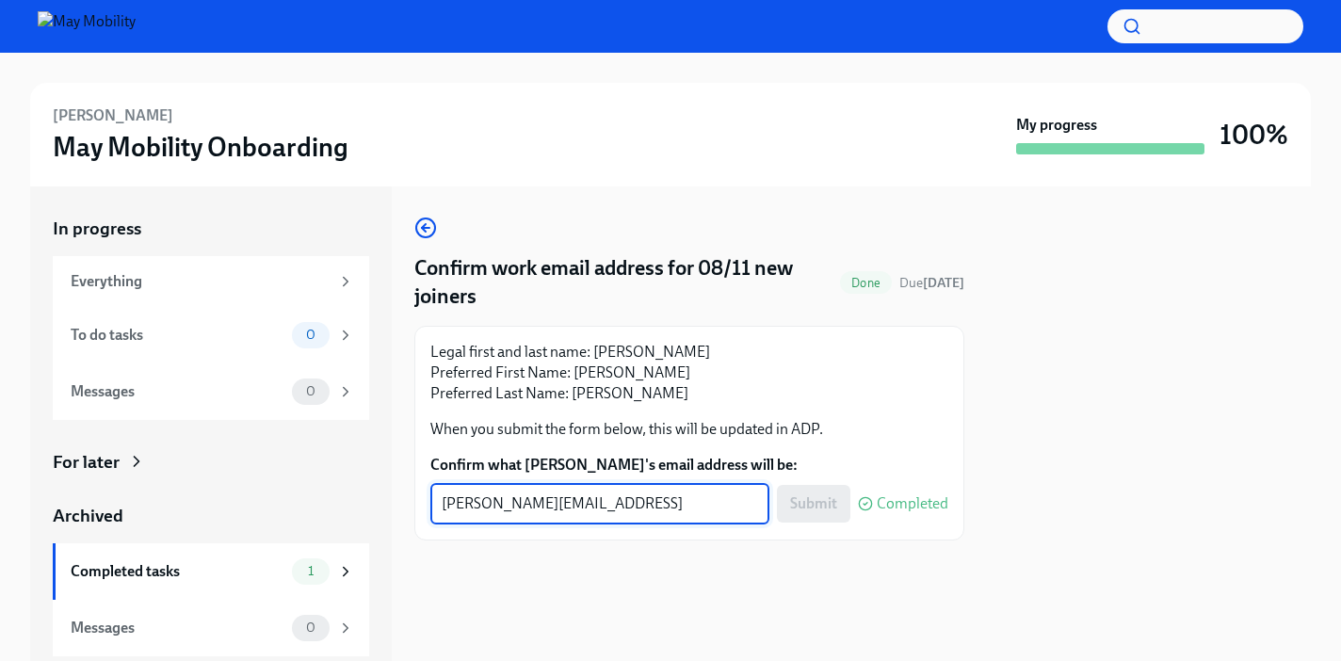
click at [678, 500] on textarea "jeff.waldner@maymobility.com" at bounding box center [600, 503] width 316 height 23
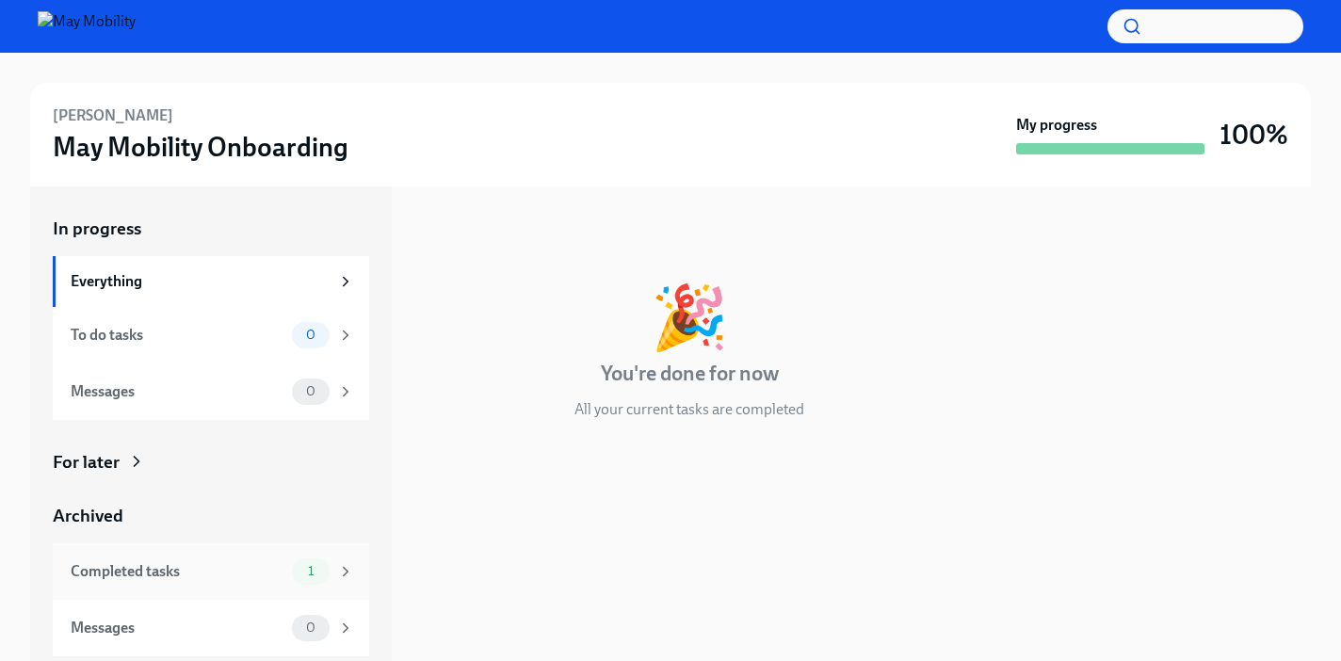
click at [101, 555] on div "Completed tasks 1" at bounding box center [211, 571] width 316 height 56
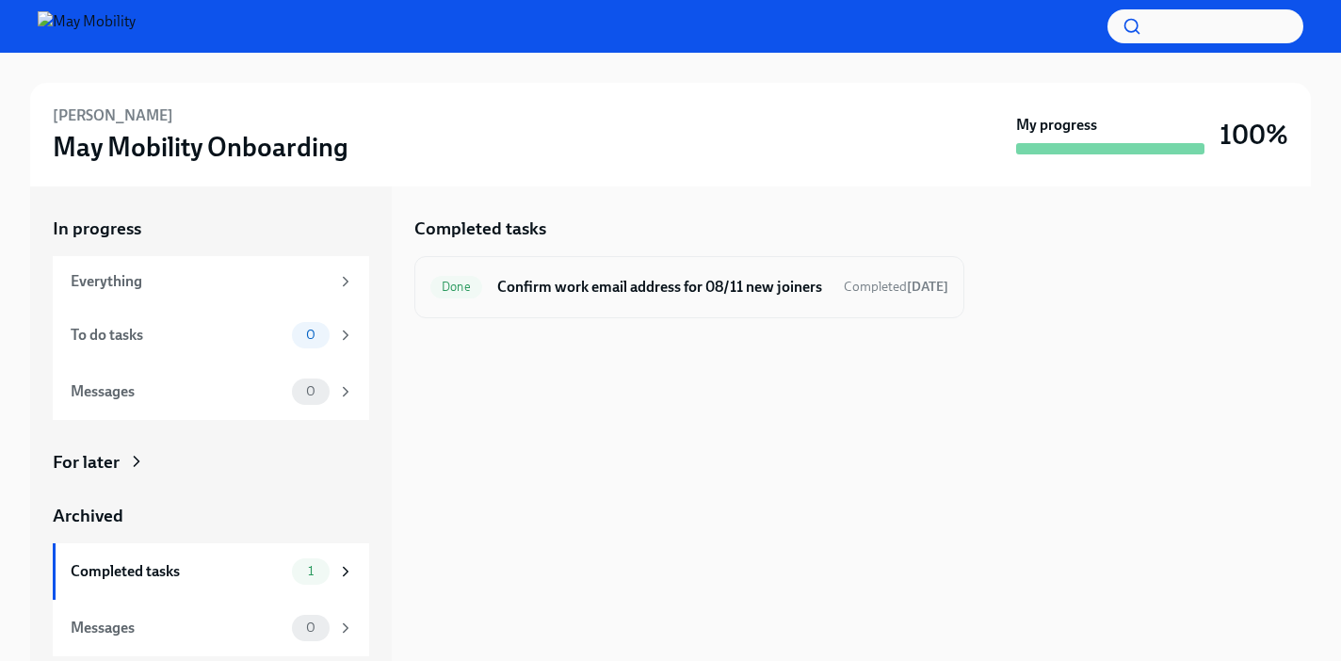
click at [681, 318] on div "Done Confirm work email address for 08/11 new joiners Completed 12 days ago" at bounding box center [689, 287] width 550 height 62
click at [668, 298] on h6 "Confirm work email address for 08/11 new joiners" at bounding box center [662, 287] width 331 height 21
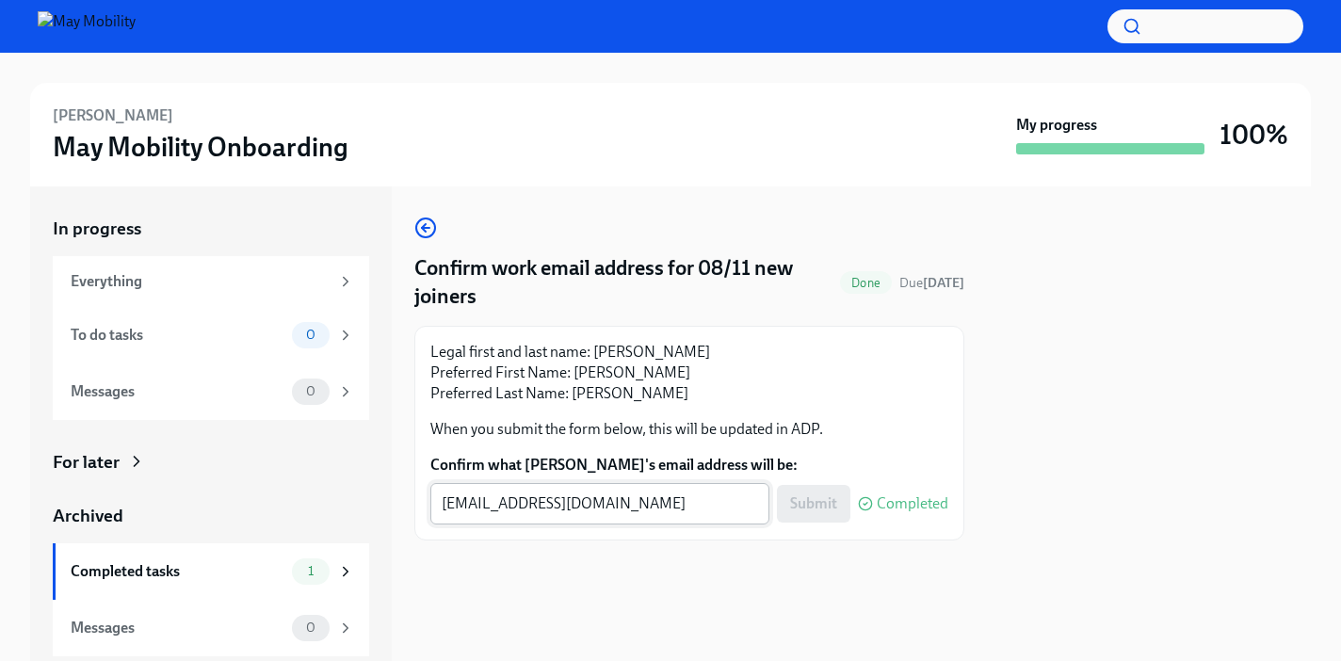
click at [691, 501] on textarea "misna.sameer@maymobility.com" at bounding box center [600, 503] width 316 height 23
